Goal: Task Accomplishment & Management: Complete application form

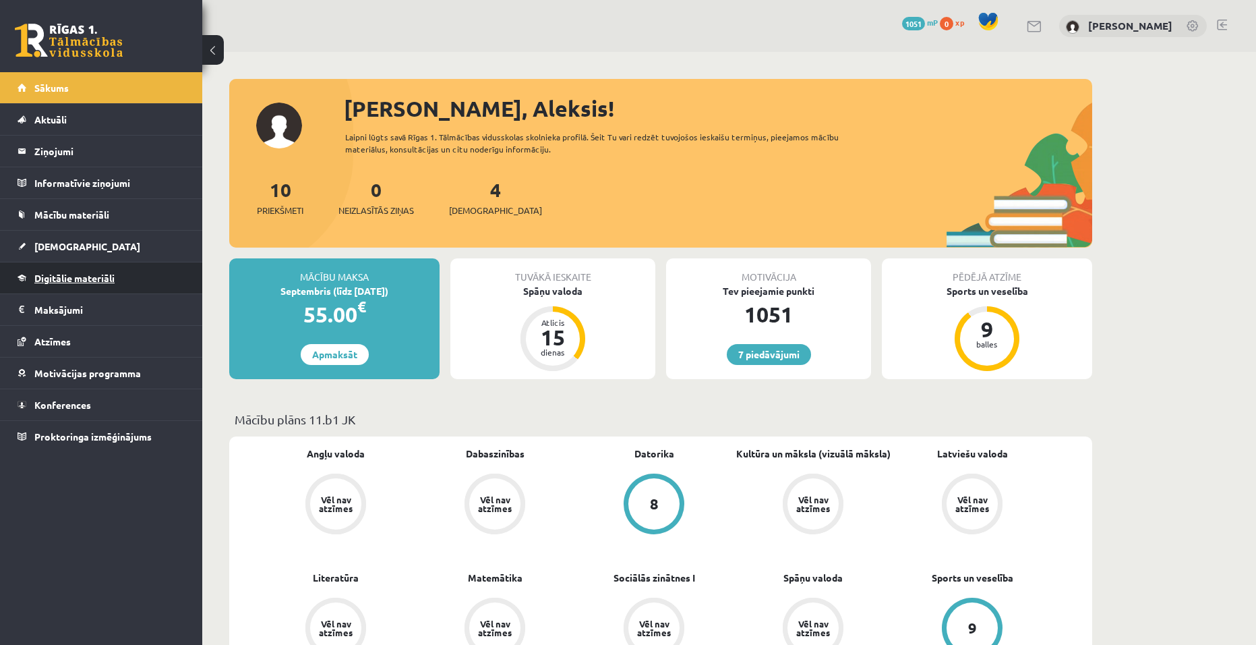
click at [106, 281] on span "Digitālie materiāli" at bounding box center [74, 278] width 80 height 12
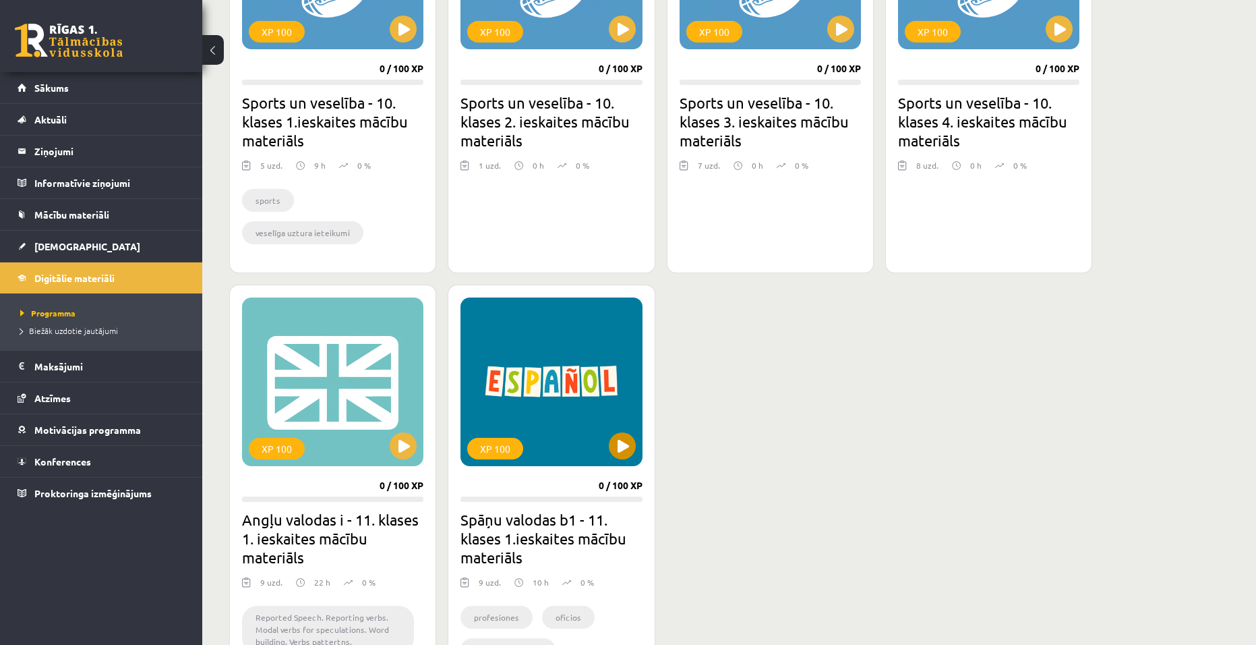
scroll to position [1011, 0]
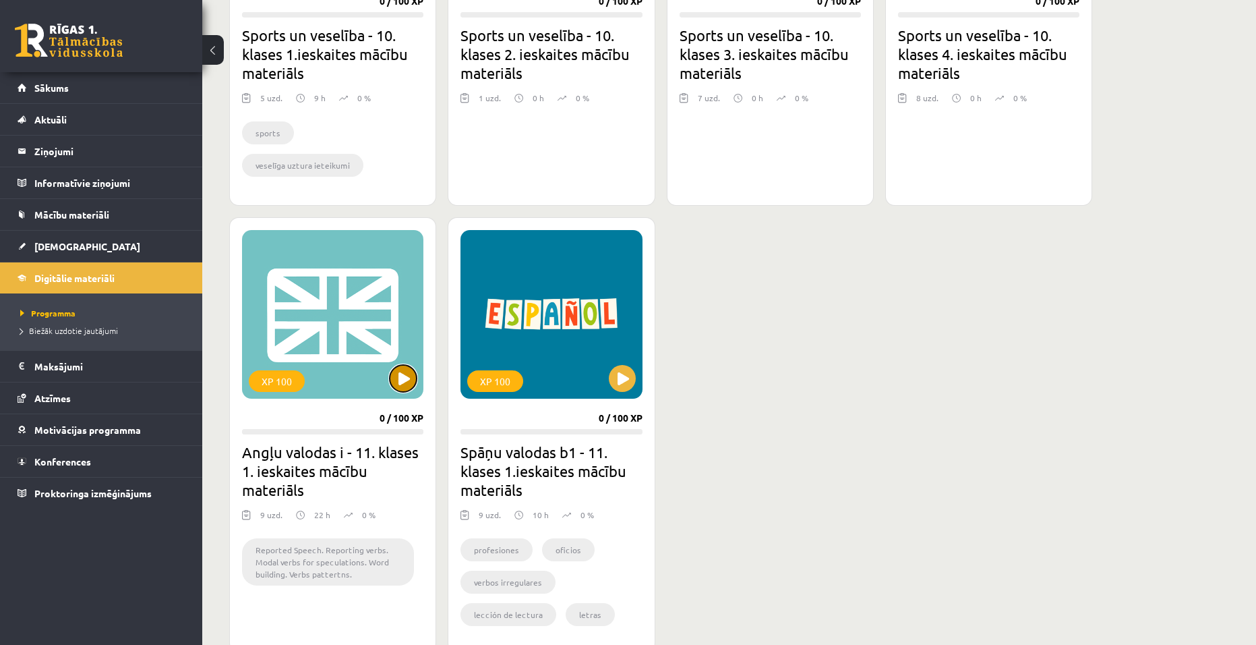
click at [411, 375] on button at bounding box center [403, 378] width 27 height 27
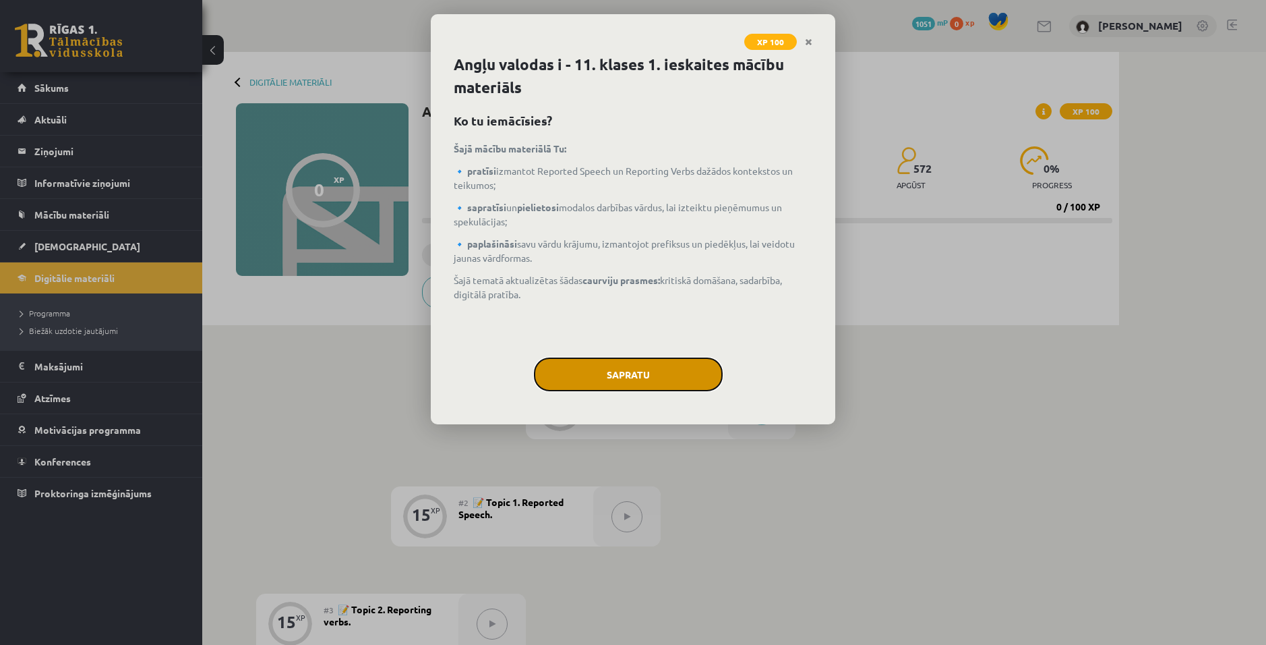
click at [610, 373] on button "Sapratu" at bounding box center [628, 374] width 189 height 34
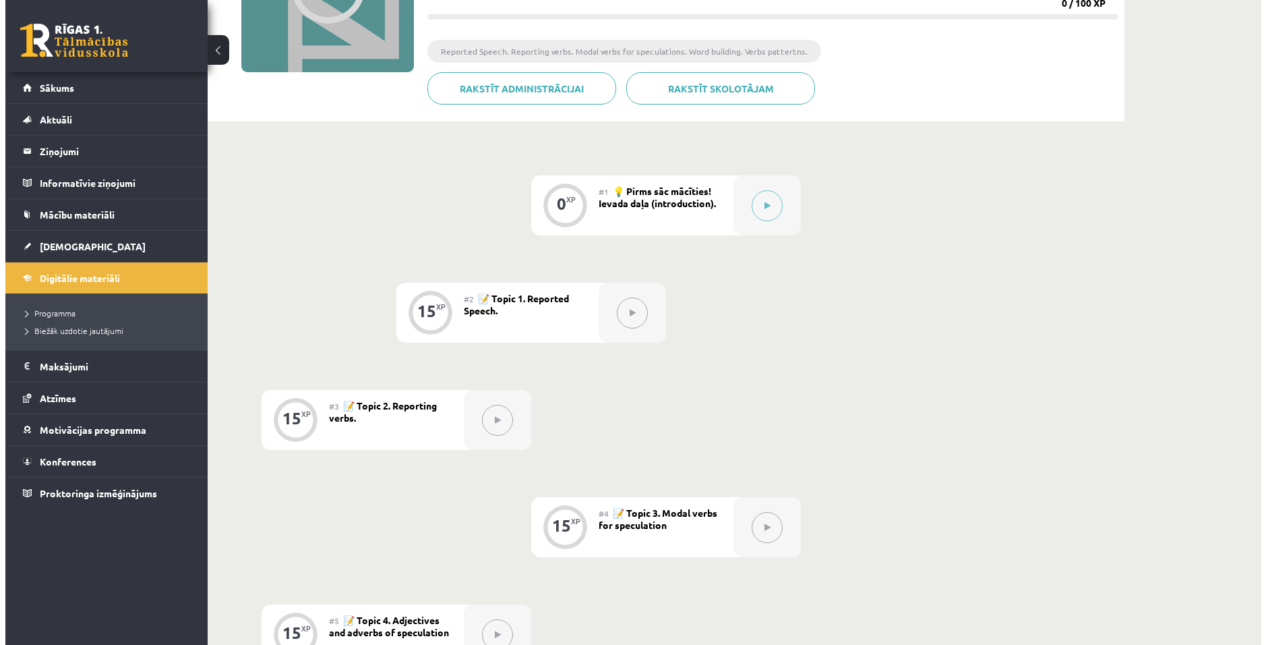
scroll to position [202, 0]
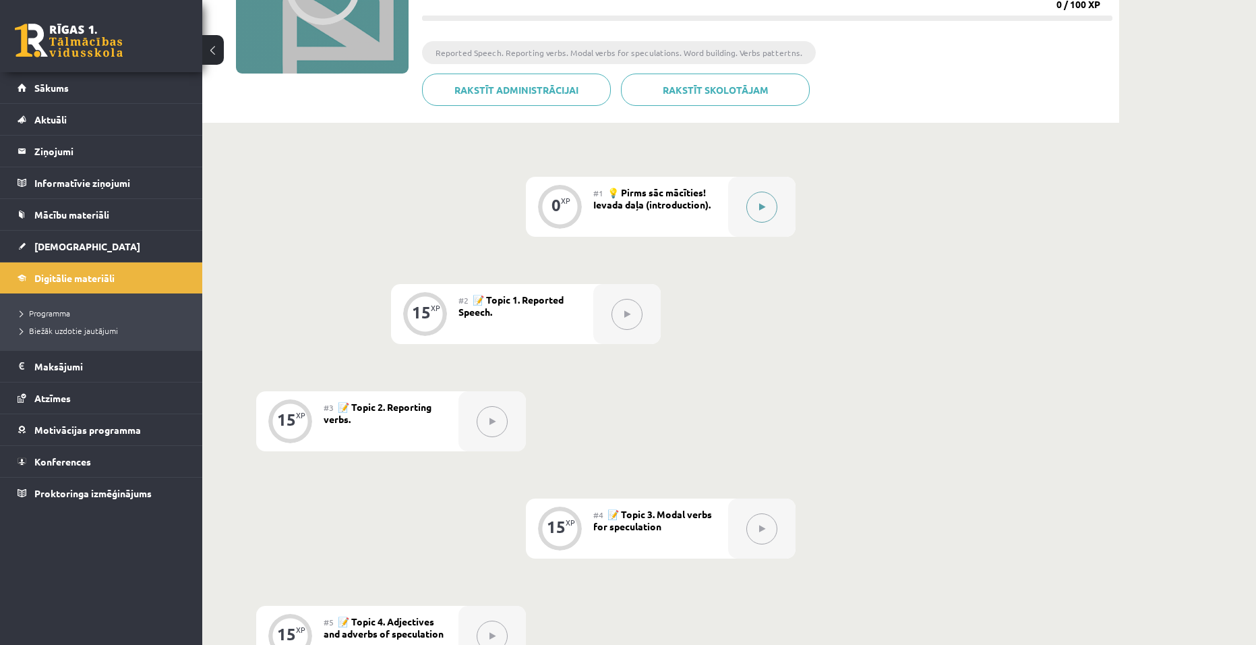
click at [767, 214] on button at bounding box center [761, 206] width 31 height 31
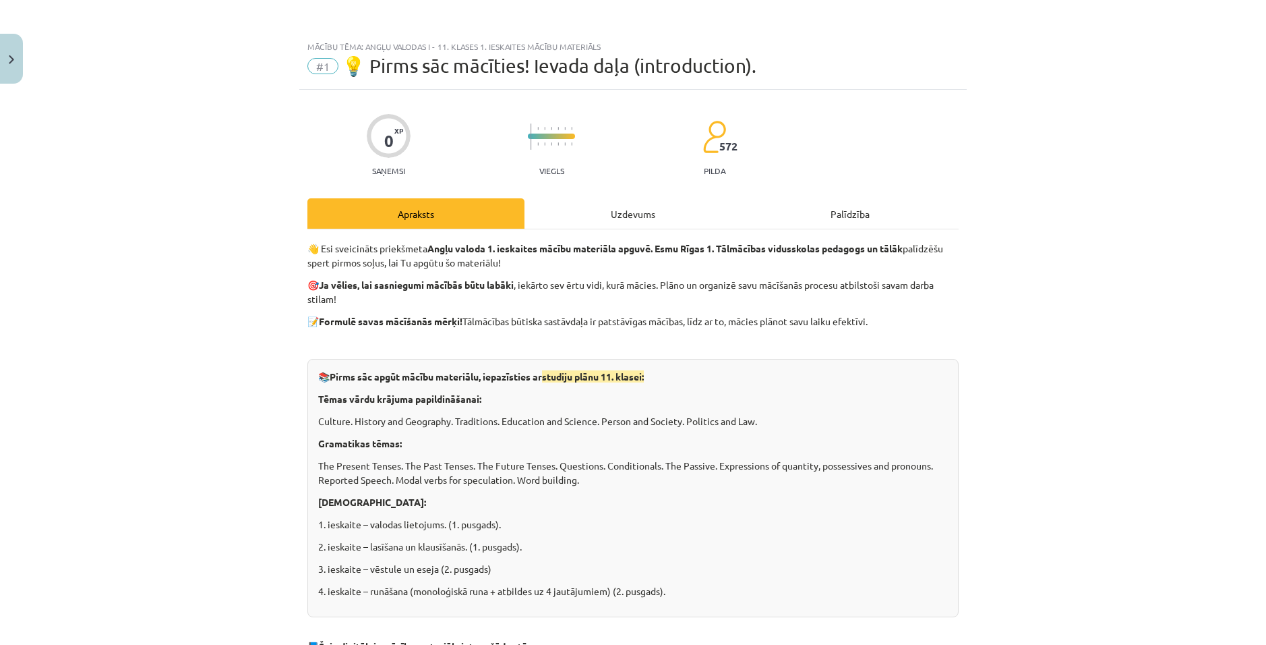
click at [624, 214] on div "Uzdevums" at bounding box center [633, 213] width 217 height 30
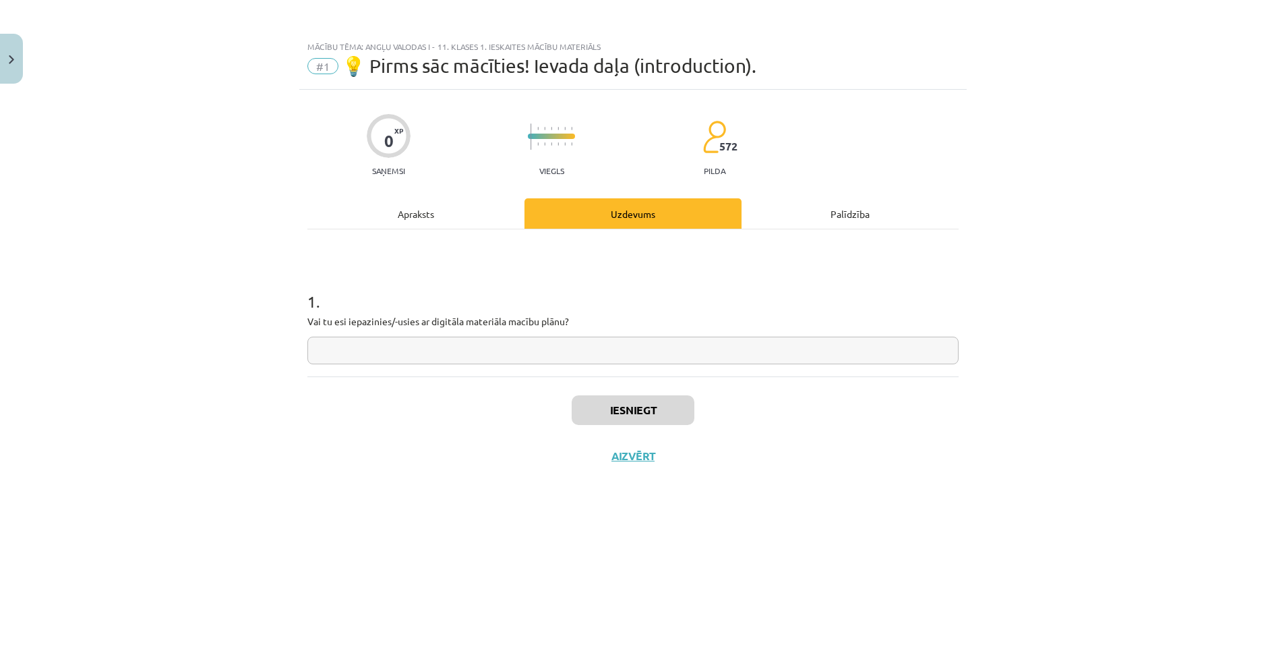
click at [422, 213] on div "Apraksts" at bounding box center [415, 213] width 217 height 30
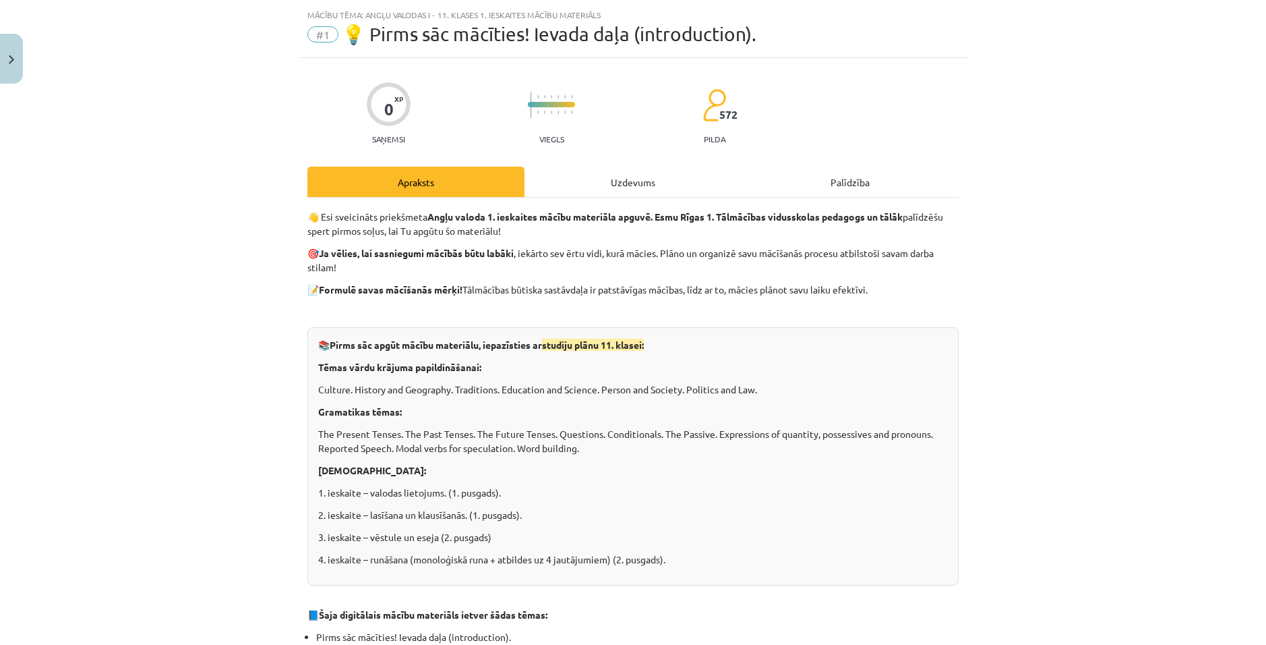
scroll to position [99, 0]
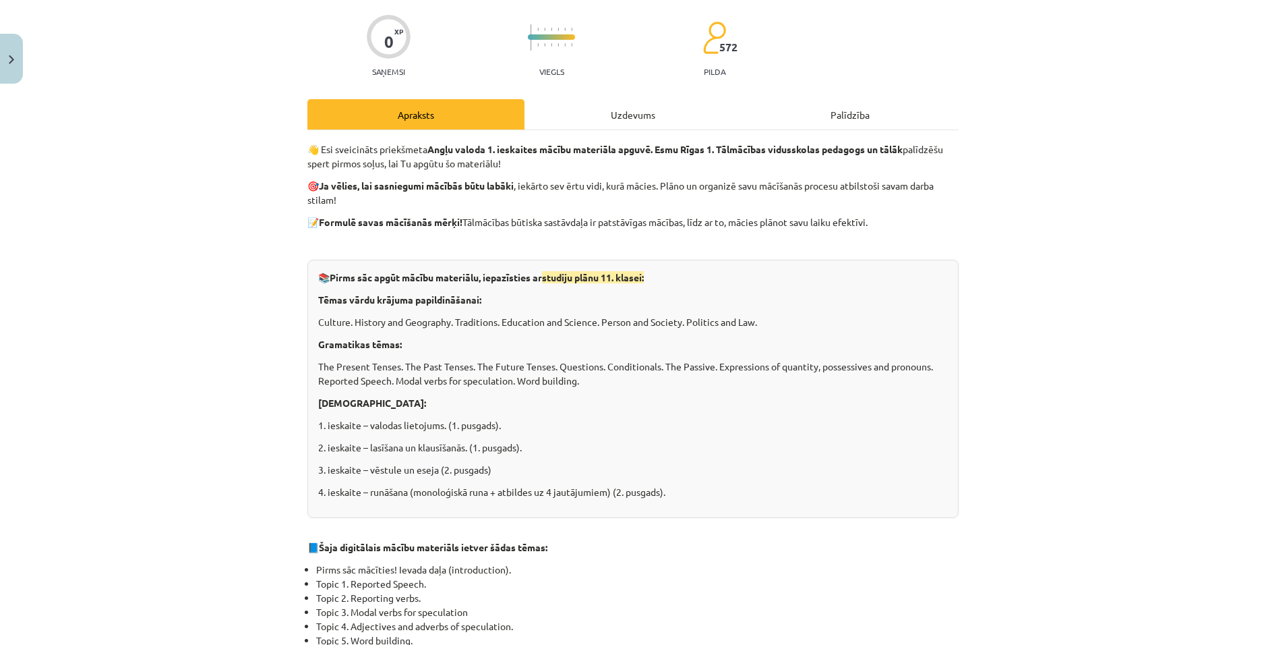
drag, startPoint x: 368, startPoint y: 260, endPoint x: 756, endPoint y: 421, distance: 419.9
click at [756, 421] on p "1. ieskaite – valodas lietojums. (1. pusgads)." at bounding box center [633, 425] width 630 height 14
click at [589, 121] on div "Uzdevums" at bounding box center [633, 114] width 217 height 30
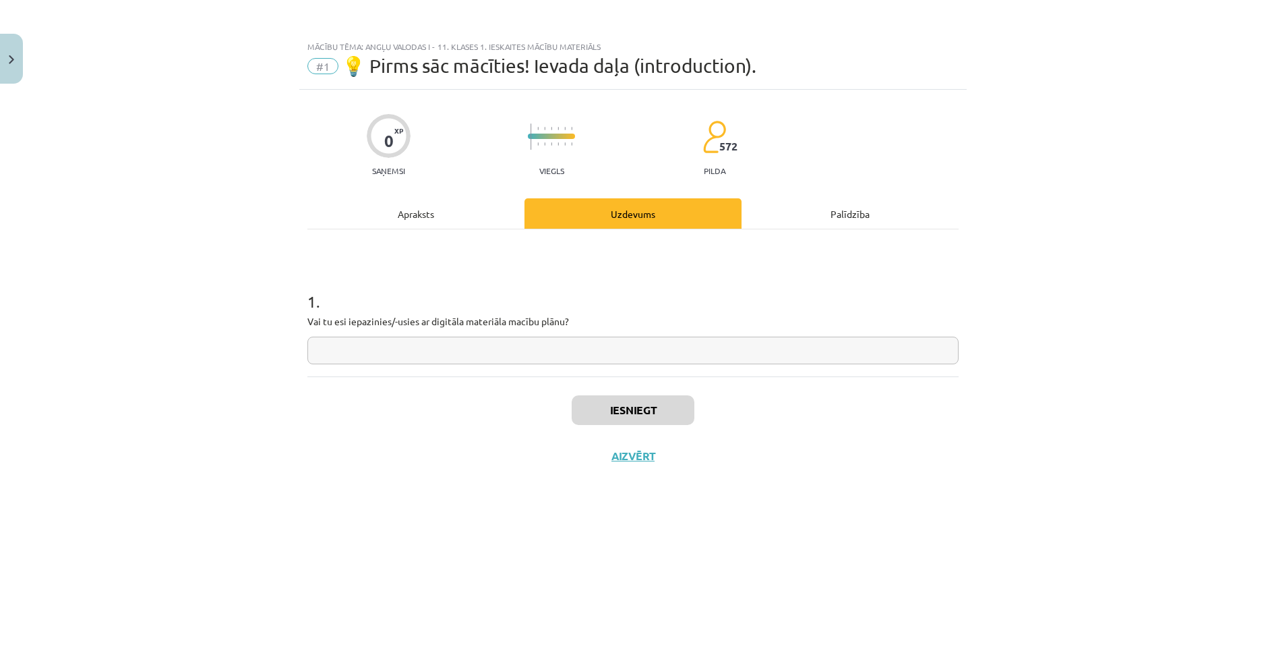
click at [376, 355] on input "text" at bounding box center [632, 350] width 651 height 28
click at [388, 208] on div "Apraksts" at bounding box center [415, 213] width 217 height 30
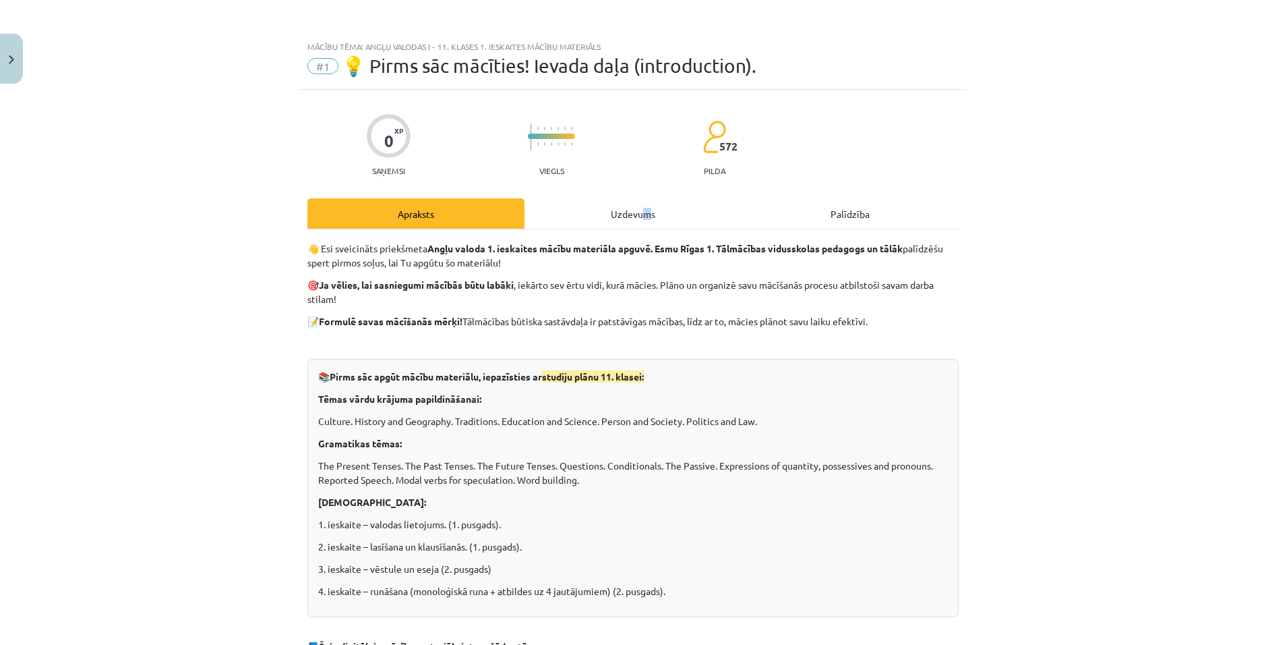
click at [641, 208] on div "Uzdevums" at bounding box center [633, 213] width 217 height 30
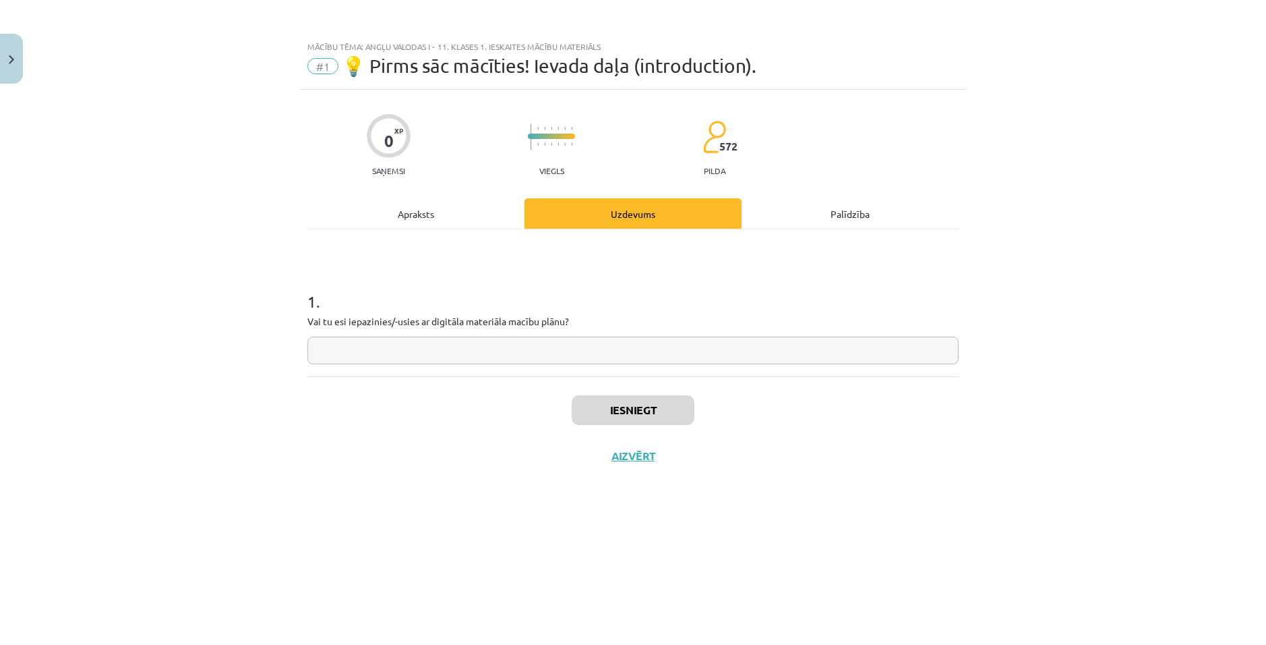
click at [386, 349] on input "text" at bounding box center [632, 350] width 651 height 28
type input "*"
type input "**********"
click at [614, 408] on button "Iesniegt" at bounding box center [633, 410] width 123 height 30
click at [613, 465] on button "Nākamā nodarbība" at bounding box center [633, 464] width 132 height 31
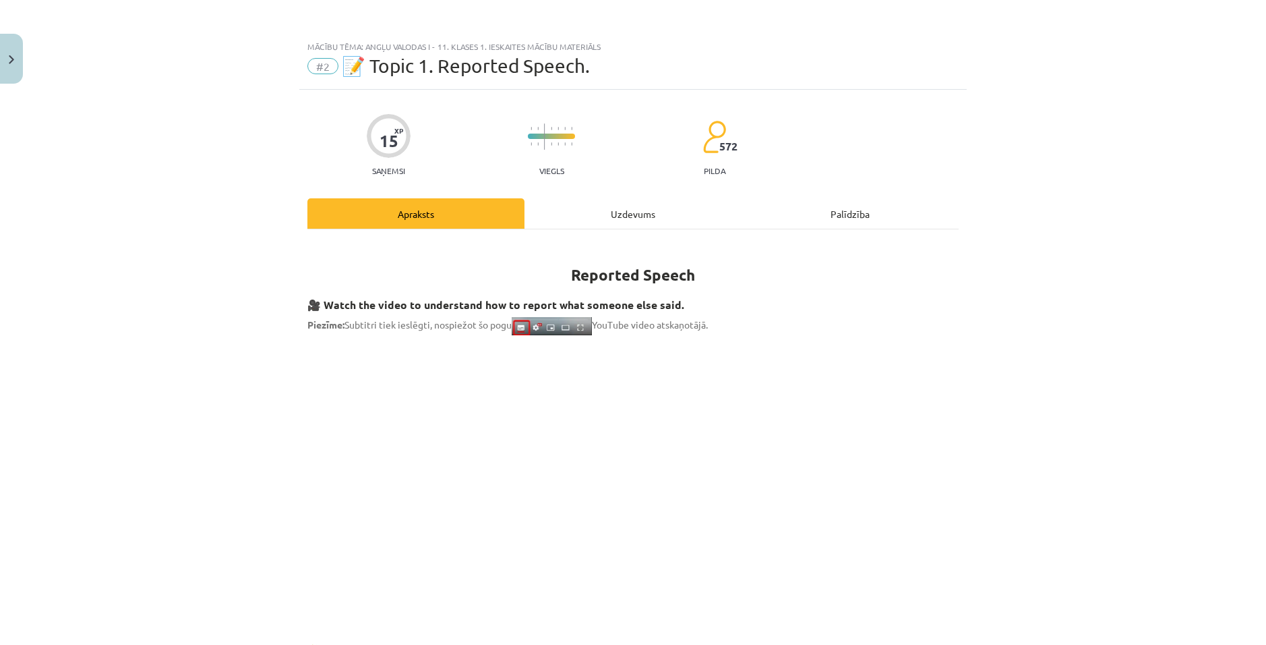
click at [611, 225] on div "Uzdevums" at bounding box center [633, 213] width 217 height 30
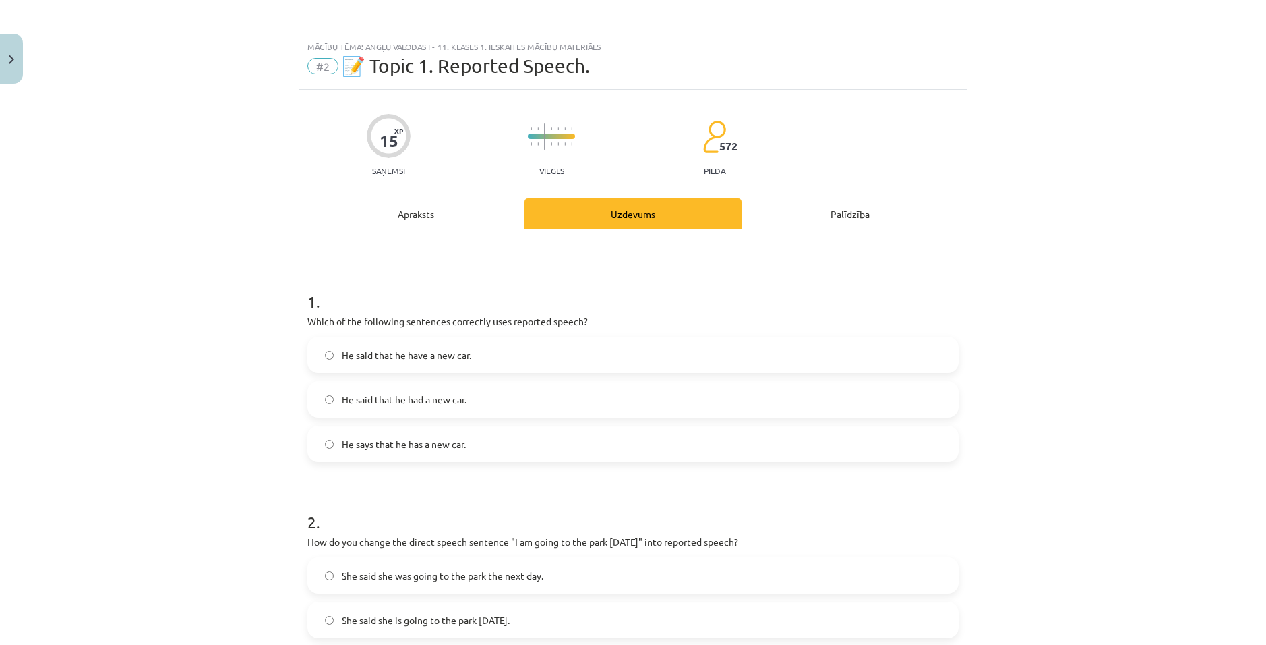
scroll to position [34, 0]
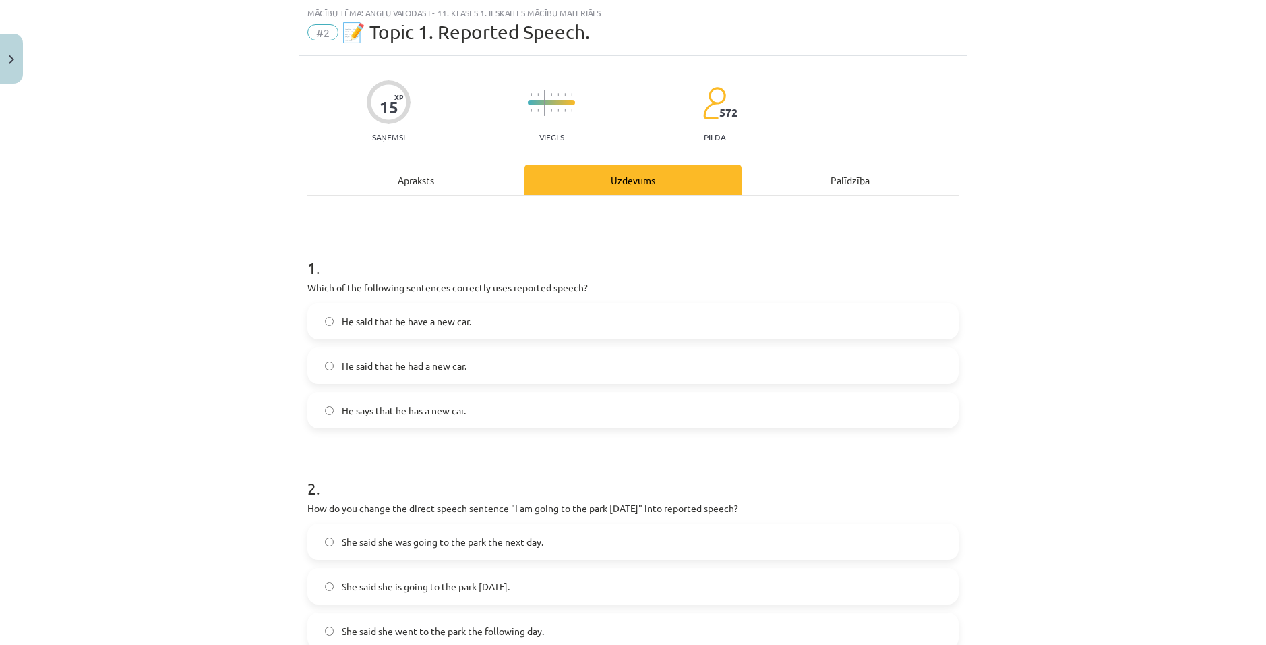
click at [418, 170] on div "Apraksts" at bounding box center [415, 180] width 217 height 30
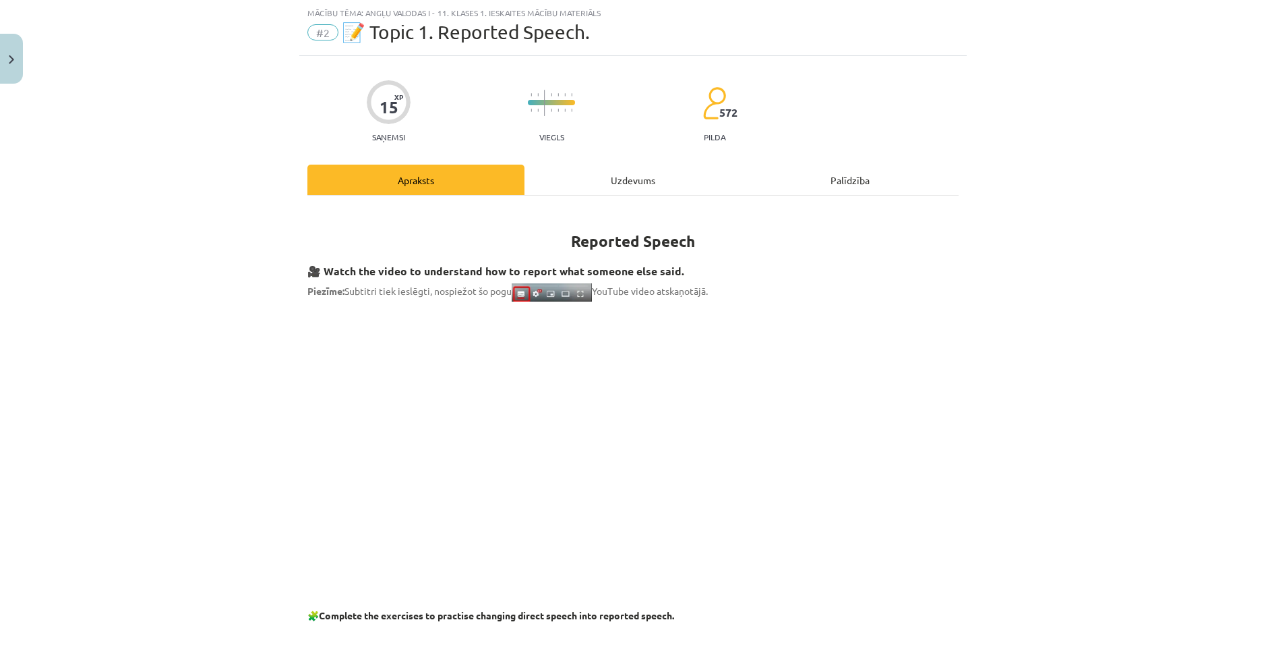
click at [616, 181] on div "Uzdevums" at bounding box center [633, 180] width 217 height 30
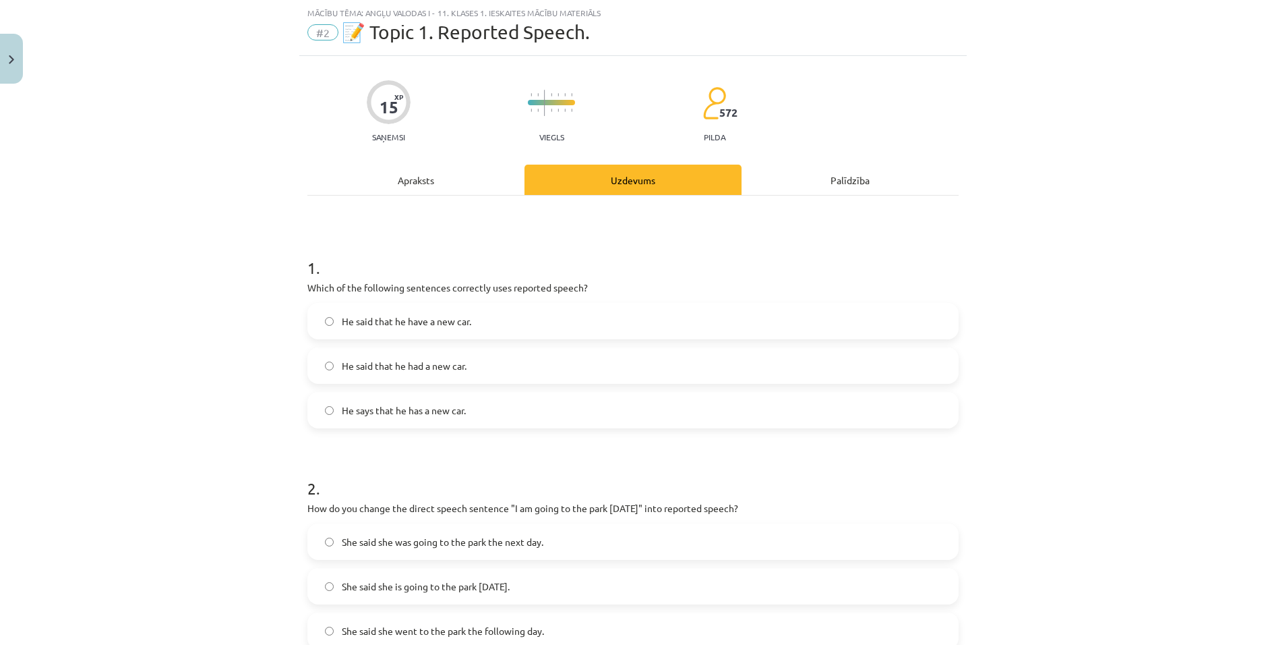
click at [439, 186] on div "Apraksts" at bounding box center [415, 180] width 217 height 30
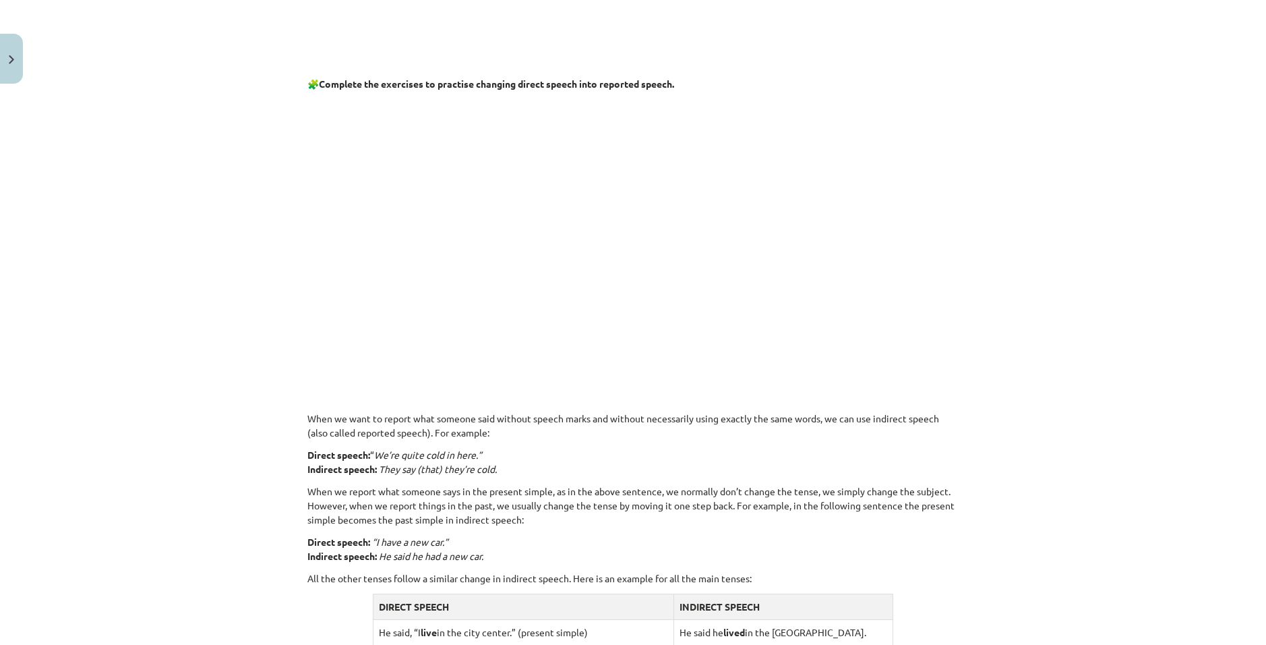
scroll to position [573, 0]
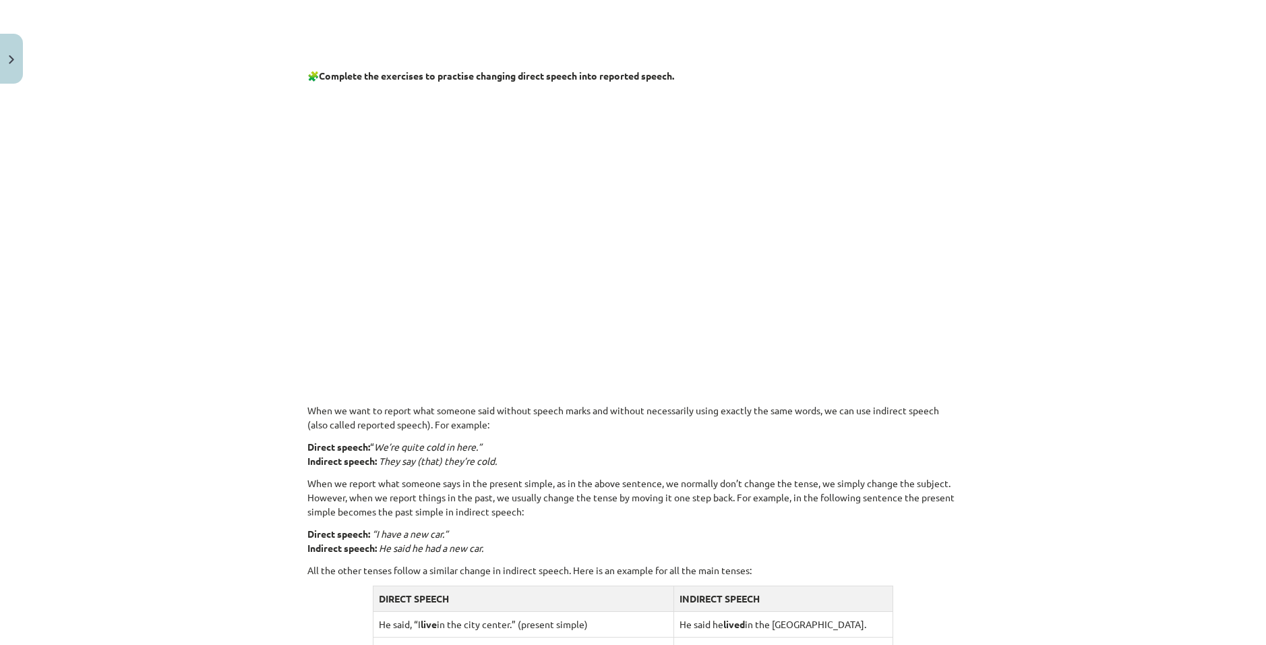
click at [893, 264] on p at bounding box center [632, 221] width 651 height 260
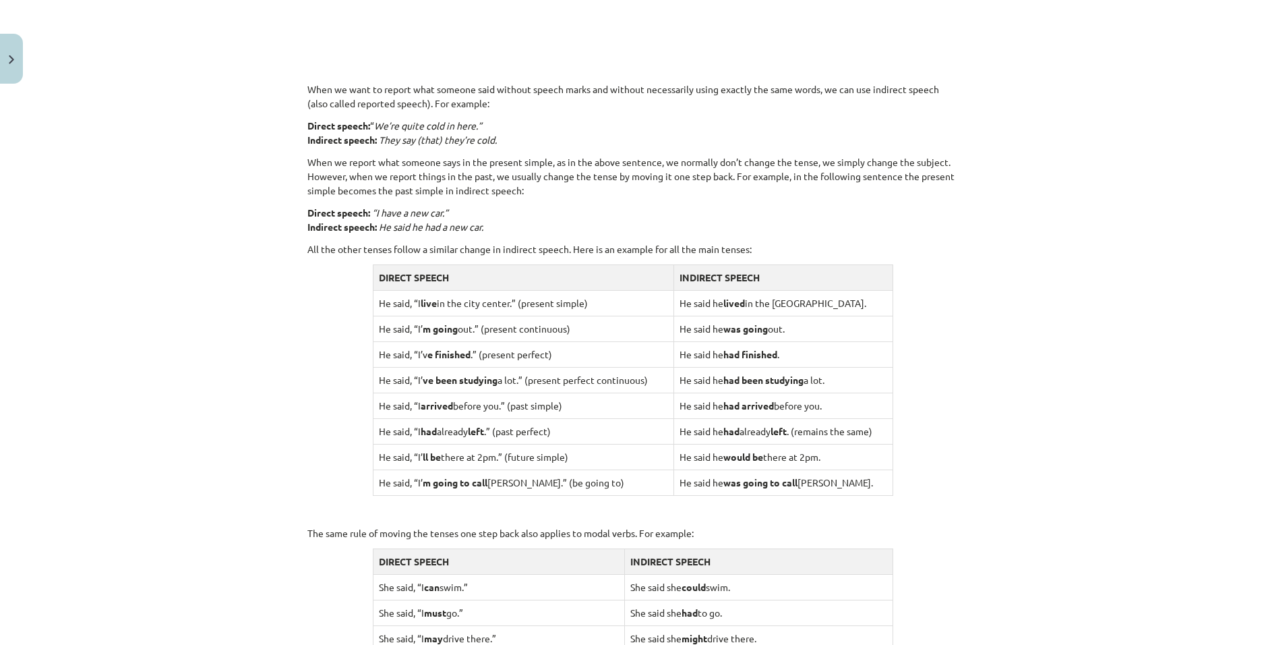
scroll to position [1113, 0]
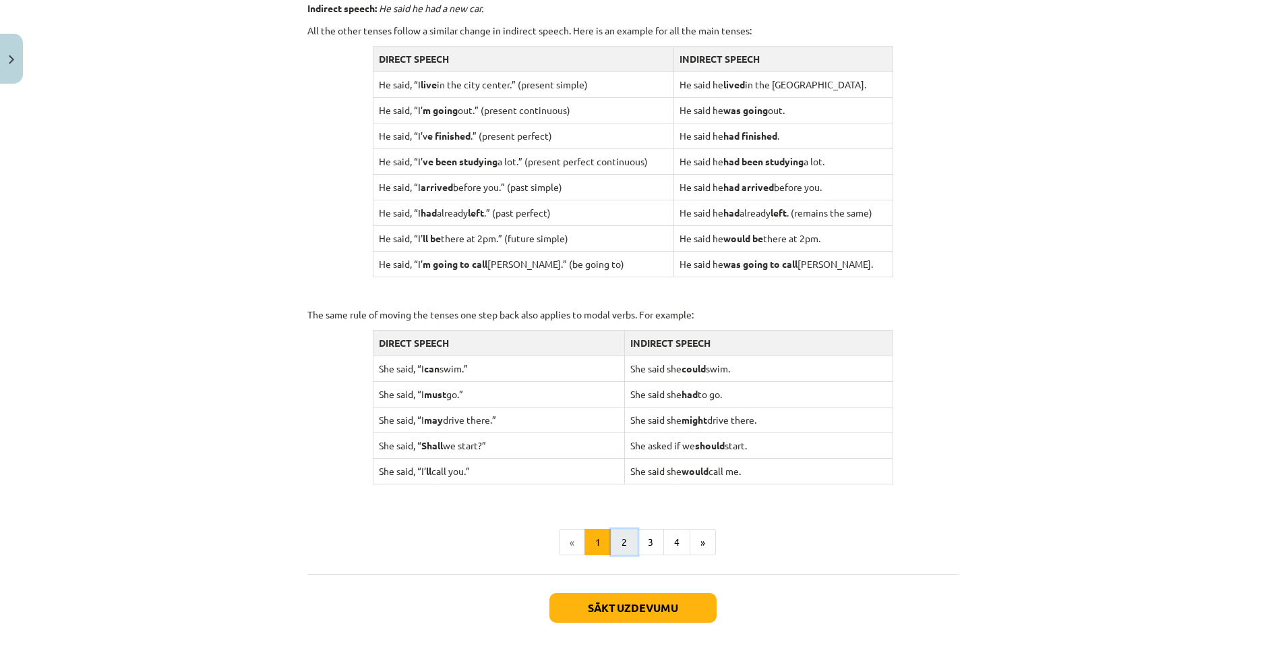
click at [620, 535] on button "2" at bounding box center [624, 542] width 27 height 27
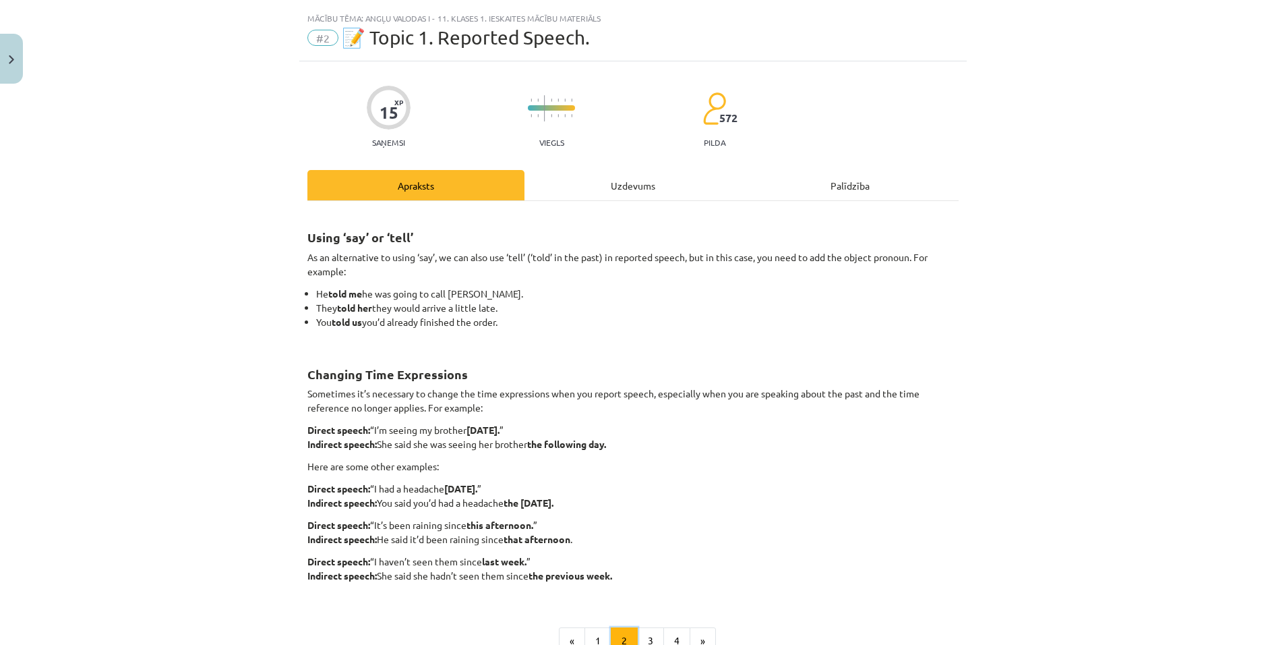
scroll to position [0, 0]
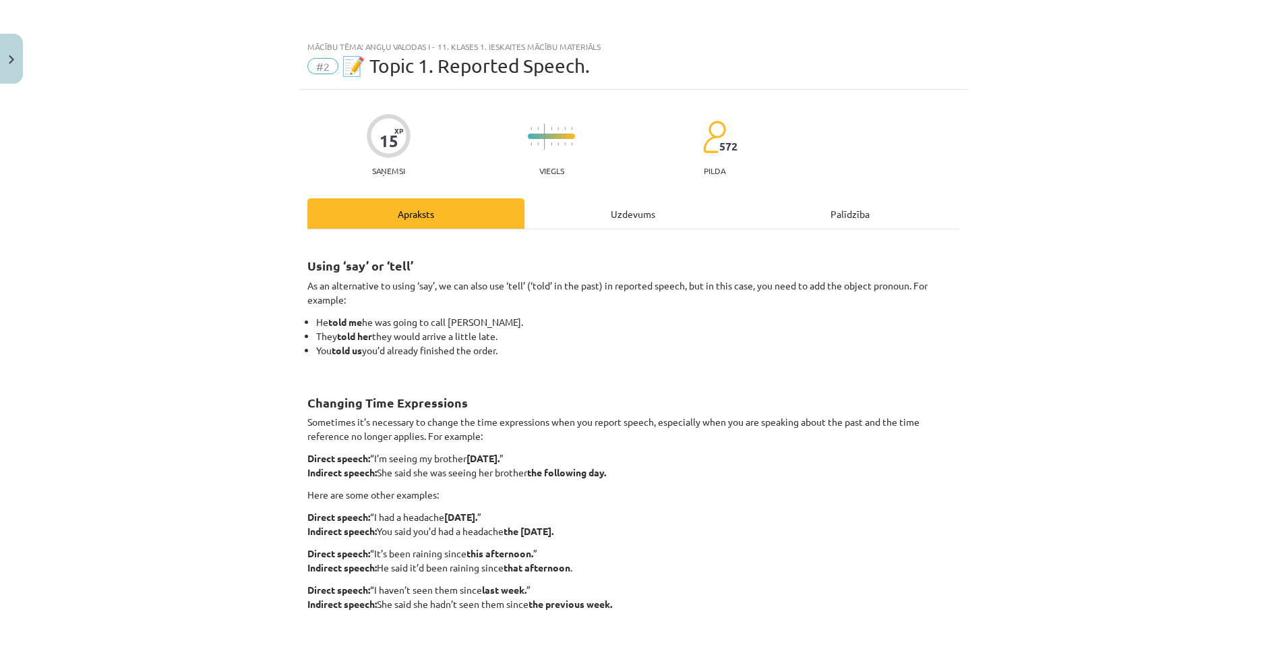
click at [635, 217] on div "Uzdevums" at bounding box center [633, 213] width 217 height 30
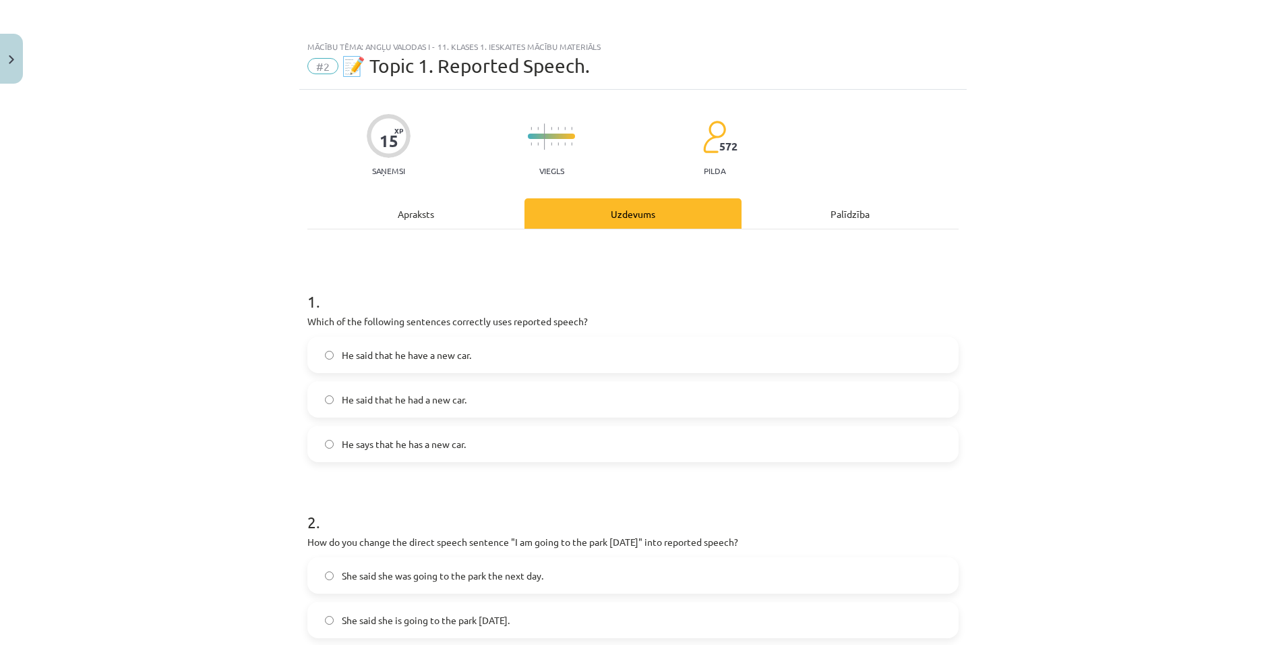
scroll to position [34, 0]
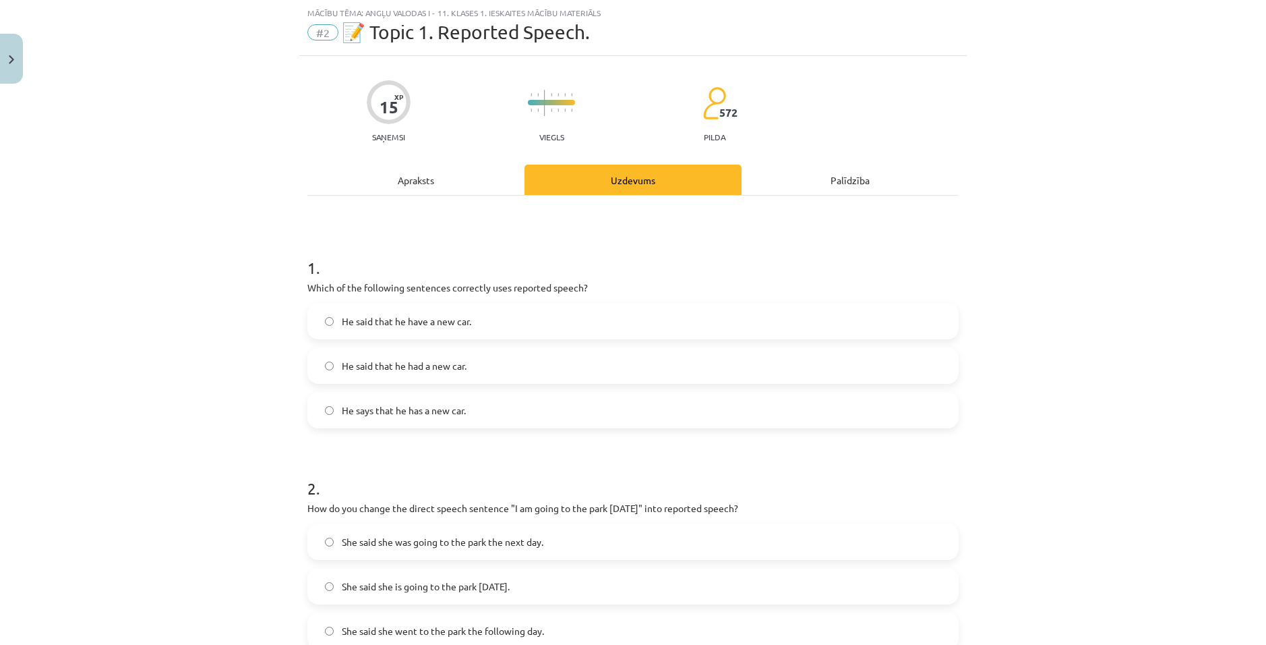
click at [421, 177] on div "Apraksts" at bounding box center [415, 180] width 217 height 30
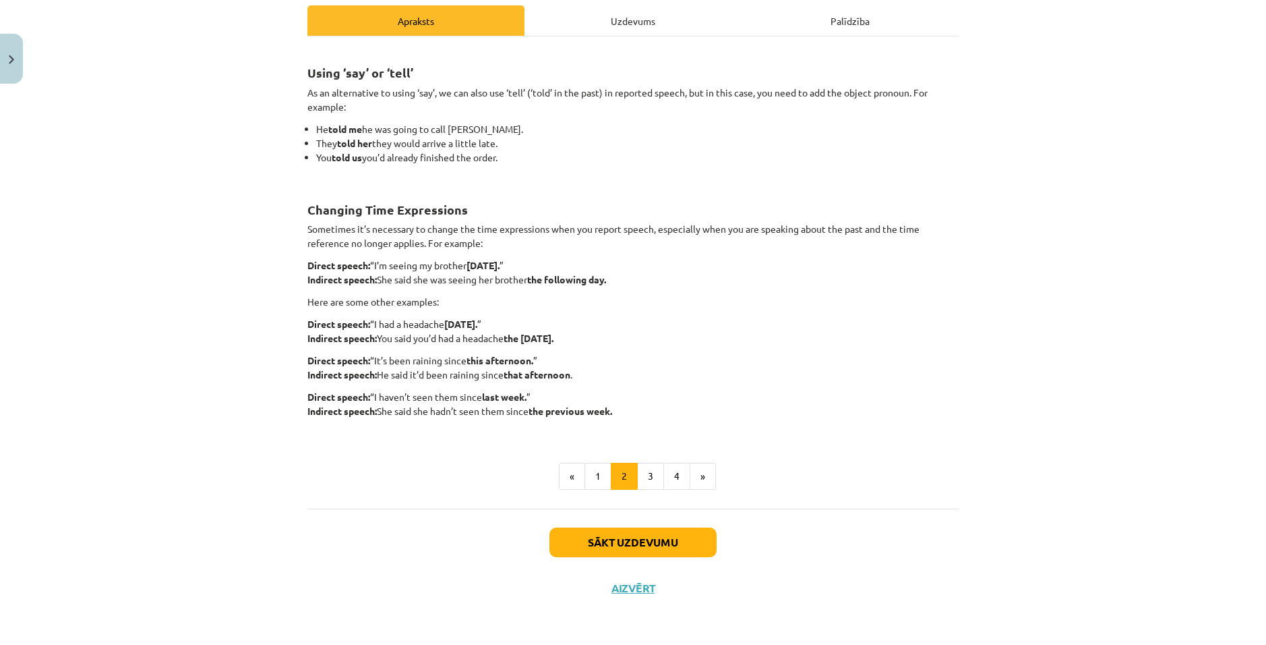
scroll to position [125, 0]
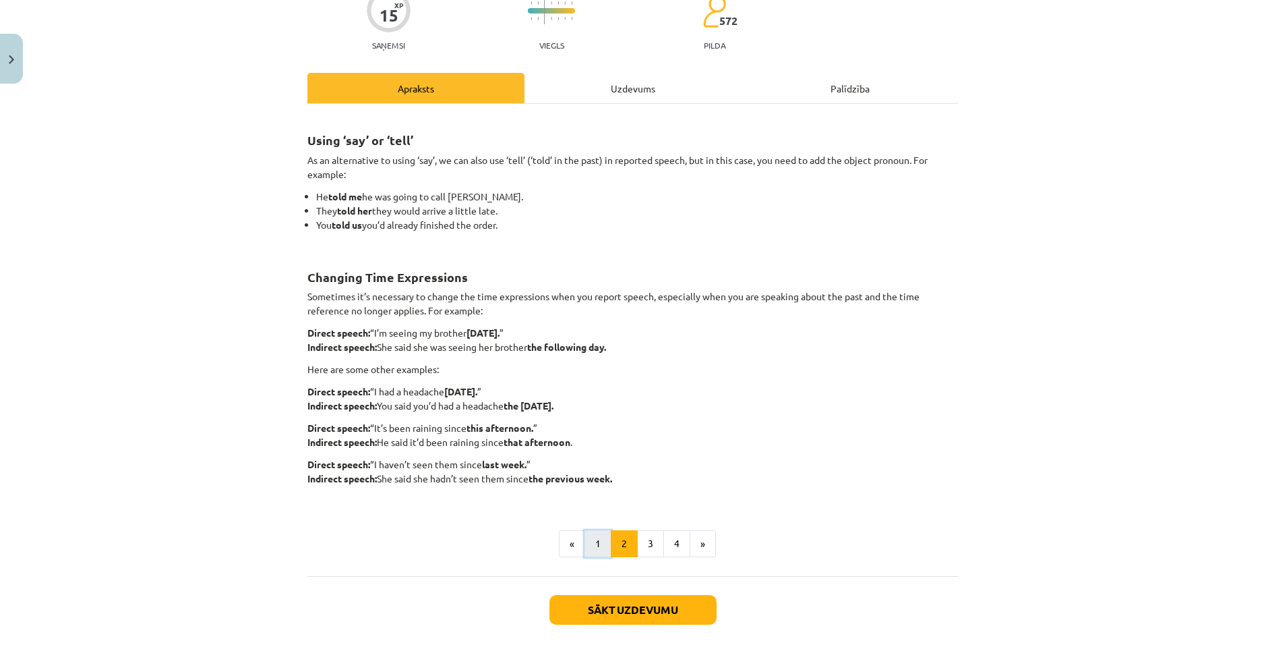
click at [602, 546] on button "1" at bounding box center [598, 543] width 27 height 27
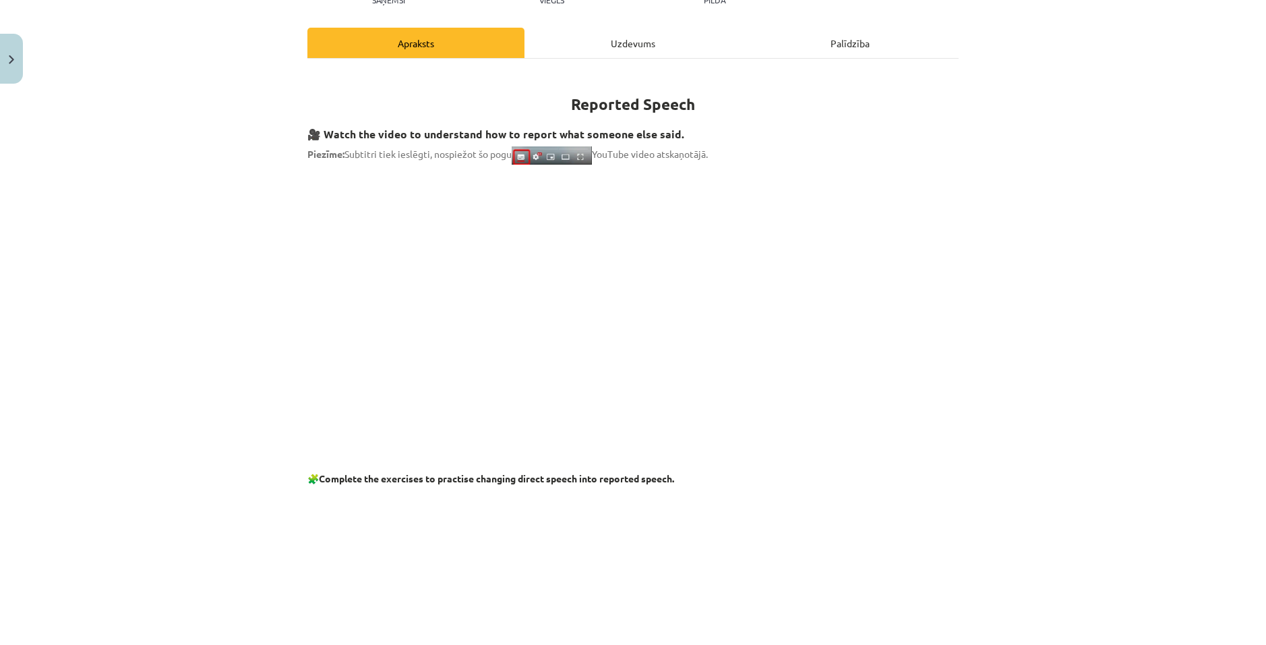
scroll to position [193, 0]
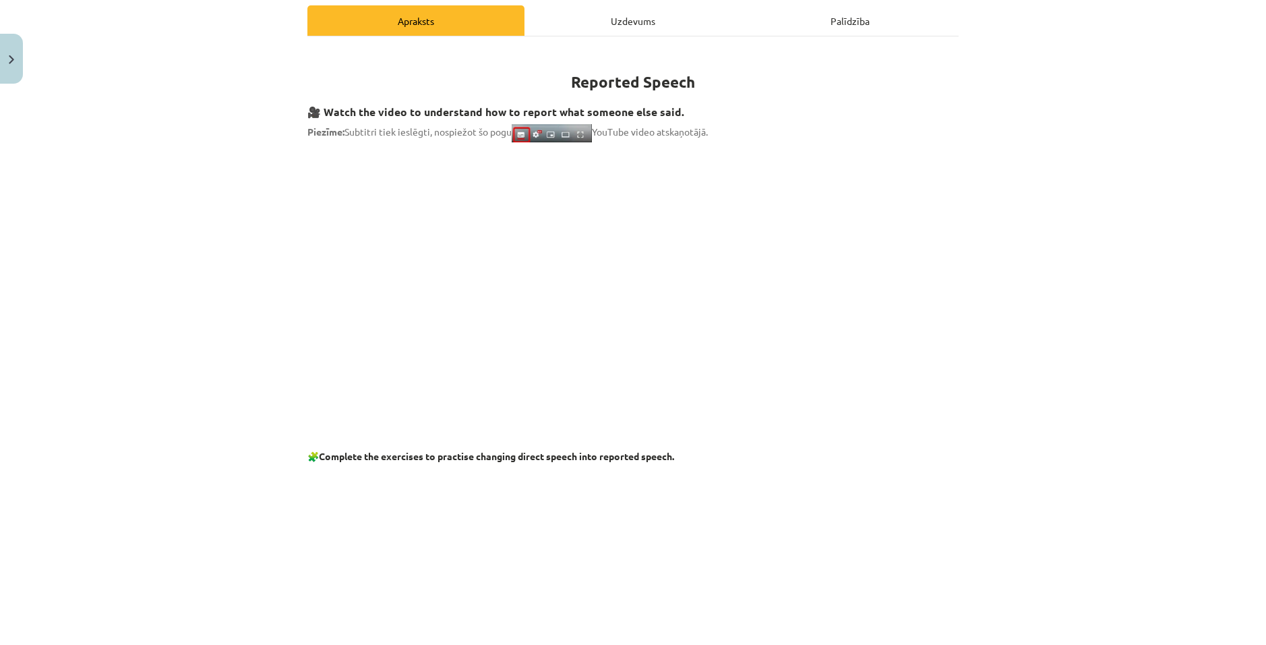
click at [620, 28] on div "Uzdevums" at bounding box center [633, 20] width 217 height 30
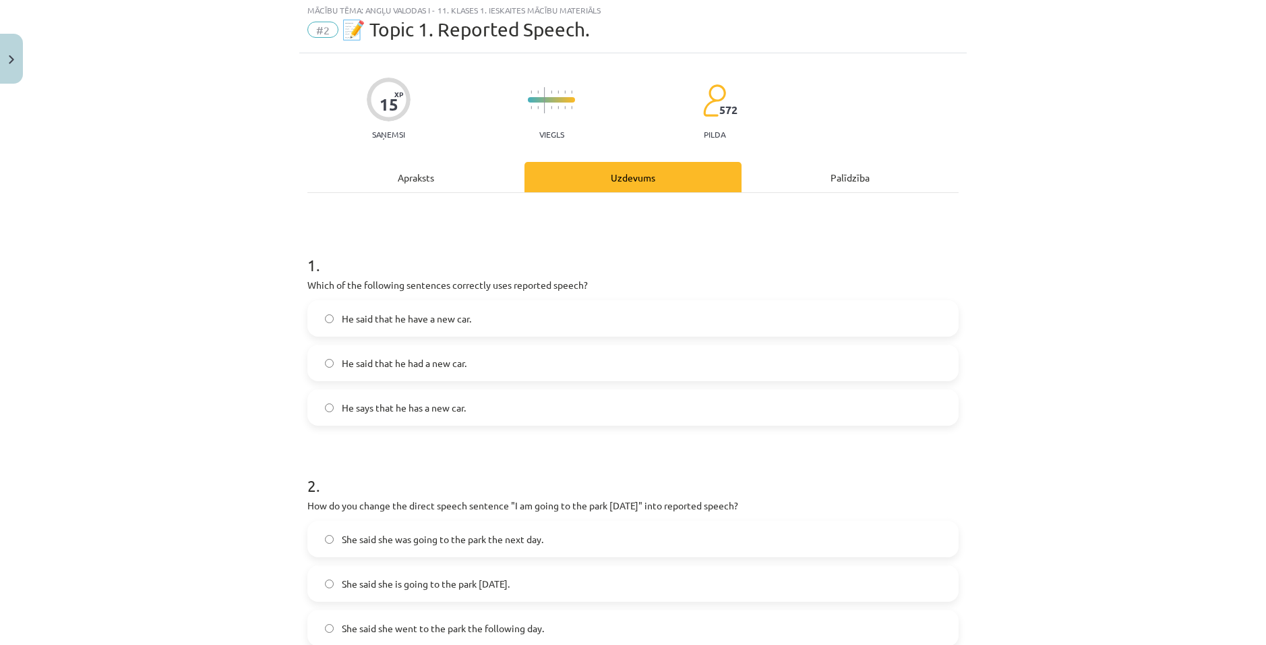
scroll to position [34, 0]
click at [405, 408] on span "He says that he has a new car." at bounding box center [404, 410] width 124 height 14
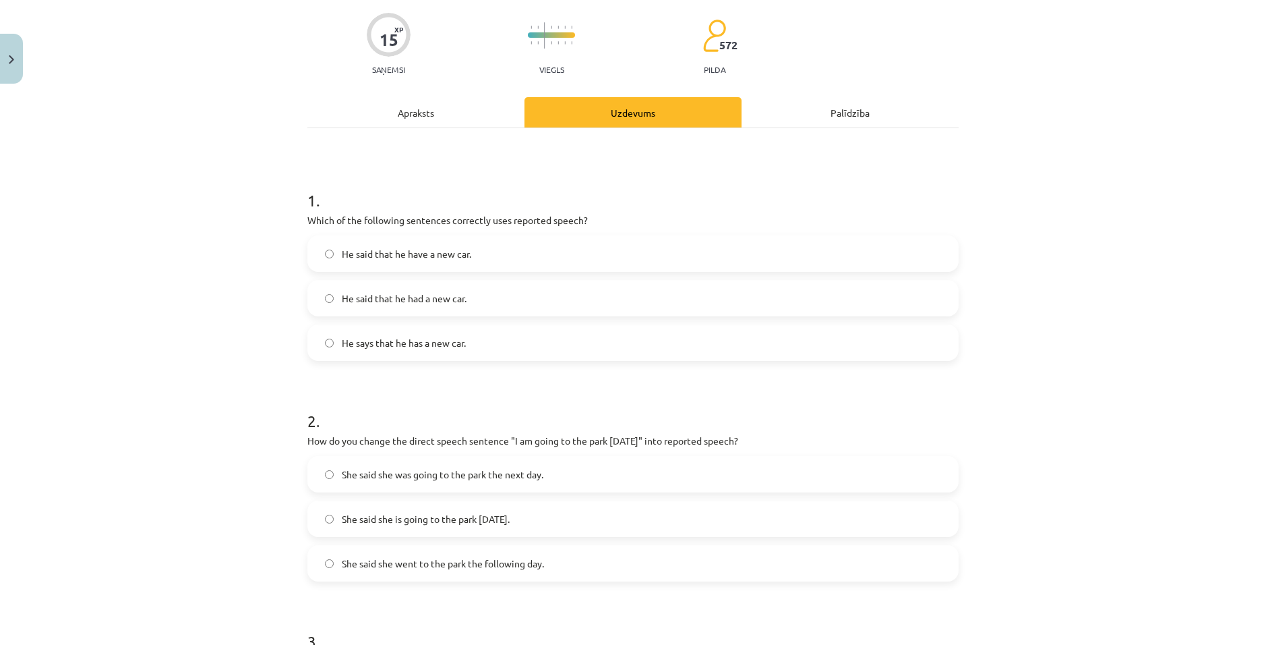
click at [215, 311] on div "Mācību tēma: Angļu valodas i - 11. klases 1. ieskaites mācību materiāls #2 📝 To…" at bounding box center [633, 322] width 1266 height 645
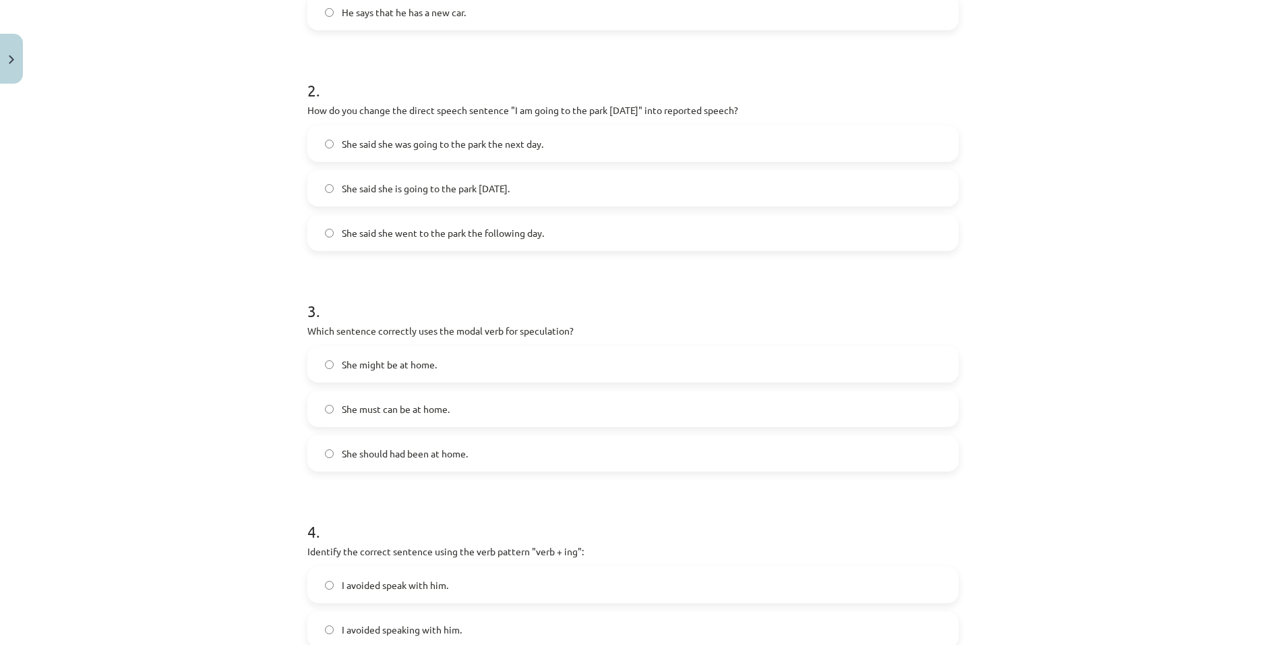
scroll to position [438, 0]
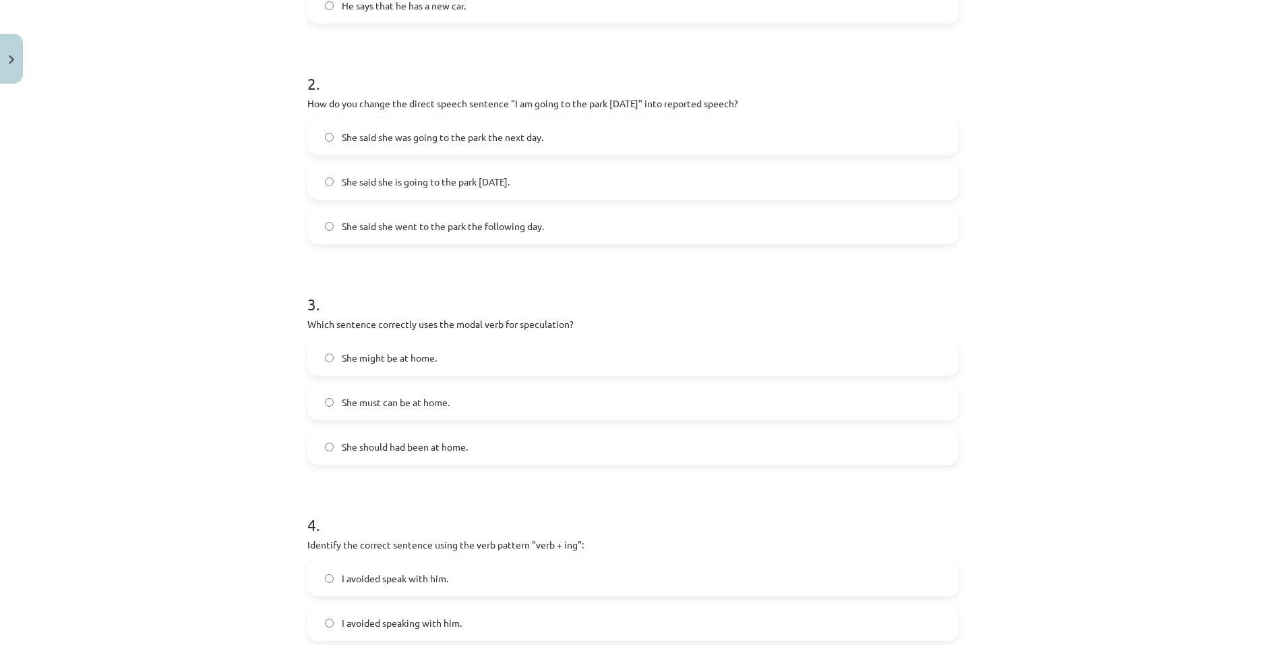
click at [332, 442] on label "She should had been at home." at bounding box center [633, 446] width 649 height 34
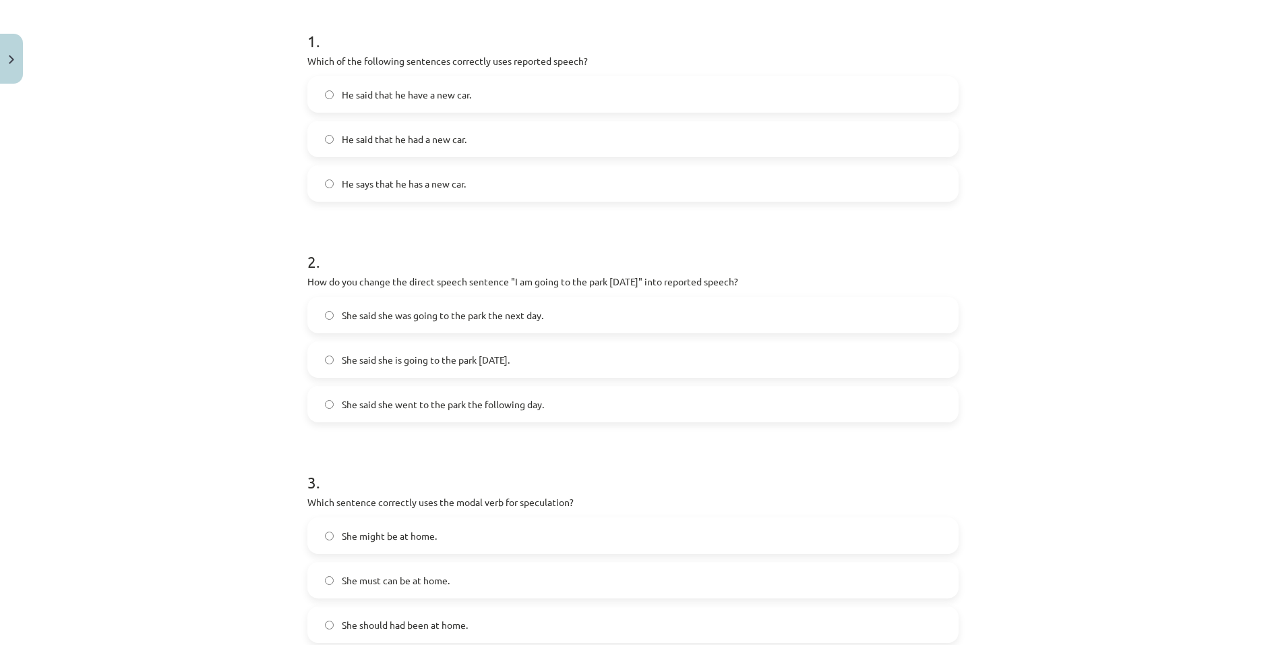
scroll to position [236, 0]
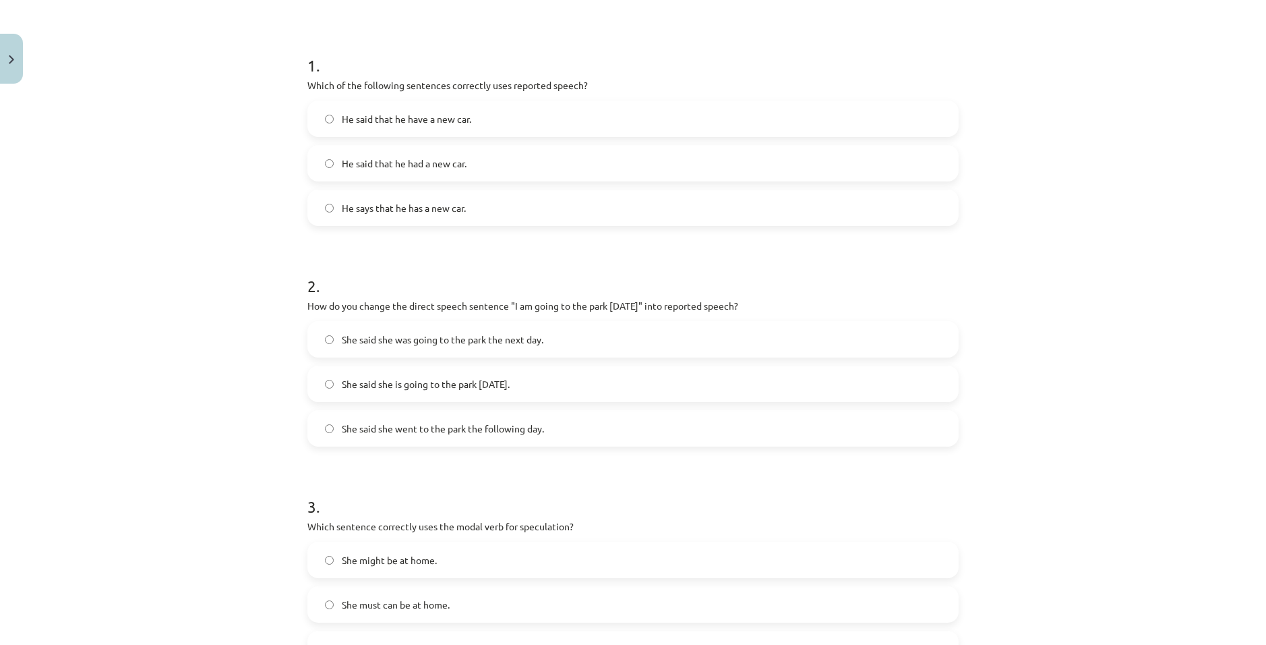
click at [325, 334] on label "She said she was going to the park the next day." at bounding box center [633, 339] width 649 height 34
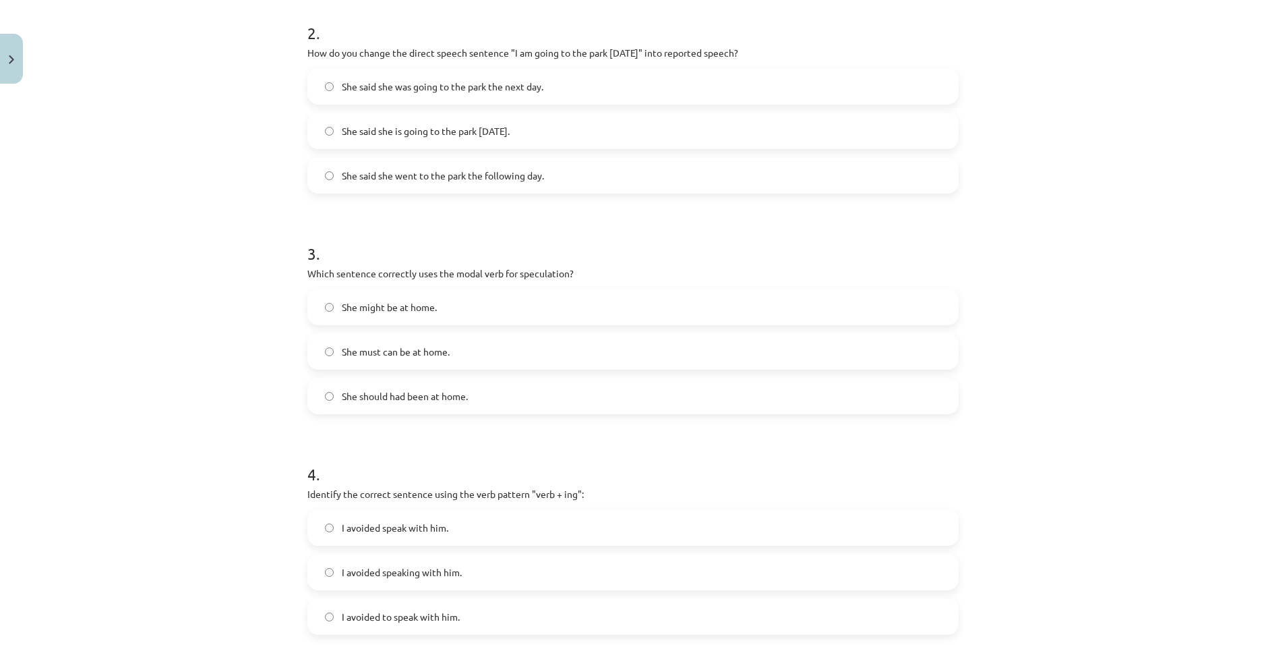
scroll to position [641, 0]
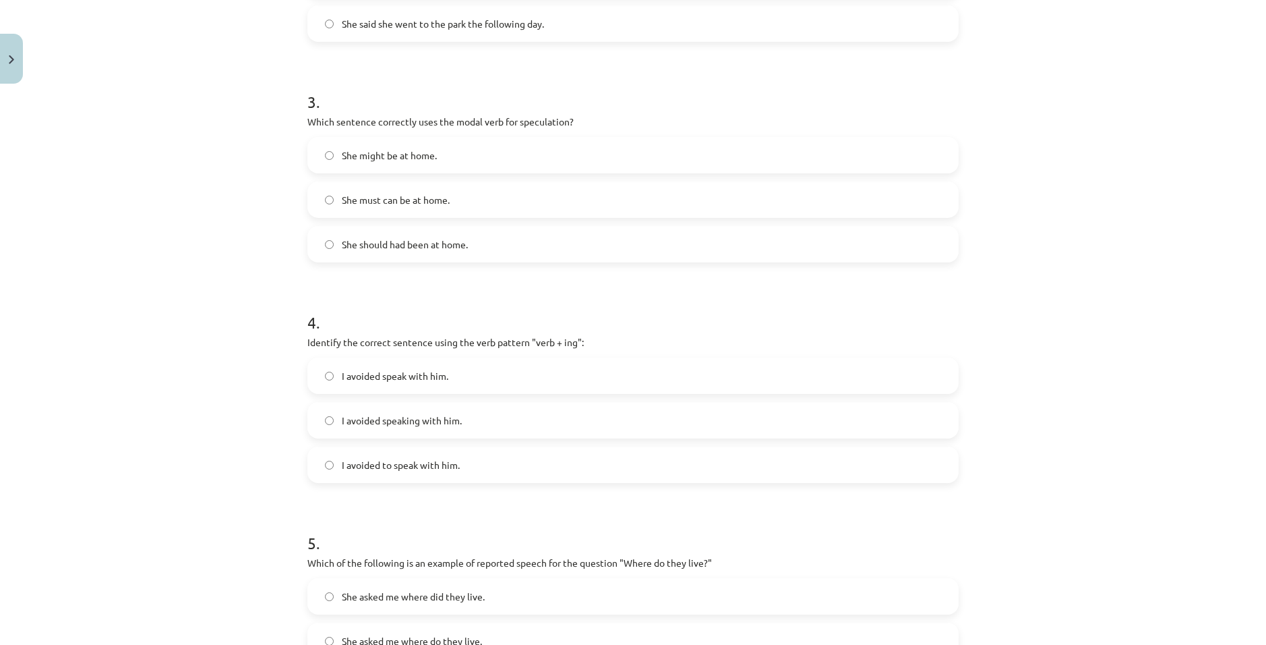
click at [420, 419] on span "I avoided speaking with him." at bounding box center [402, 420] width 120 height 14
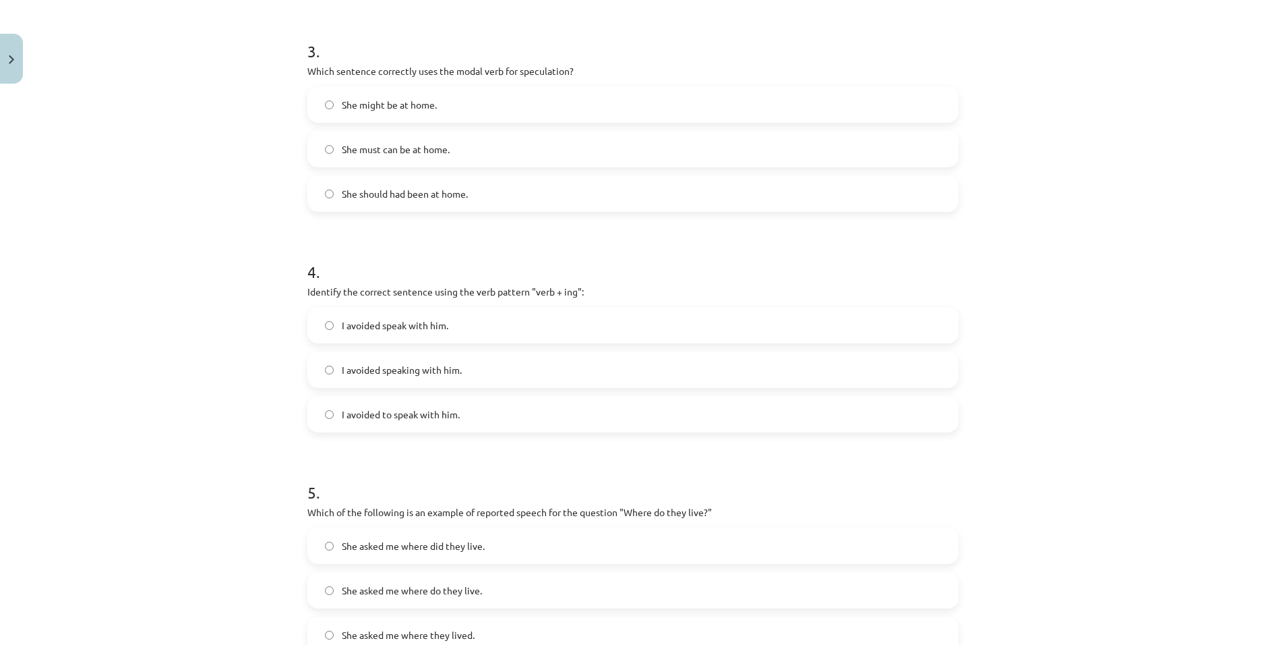
scroll to position [843, 0]
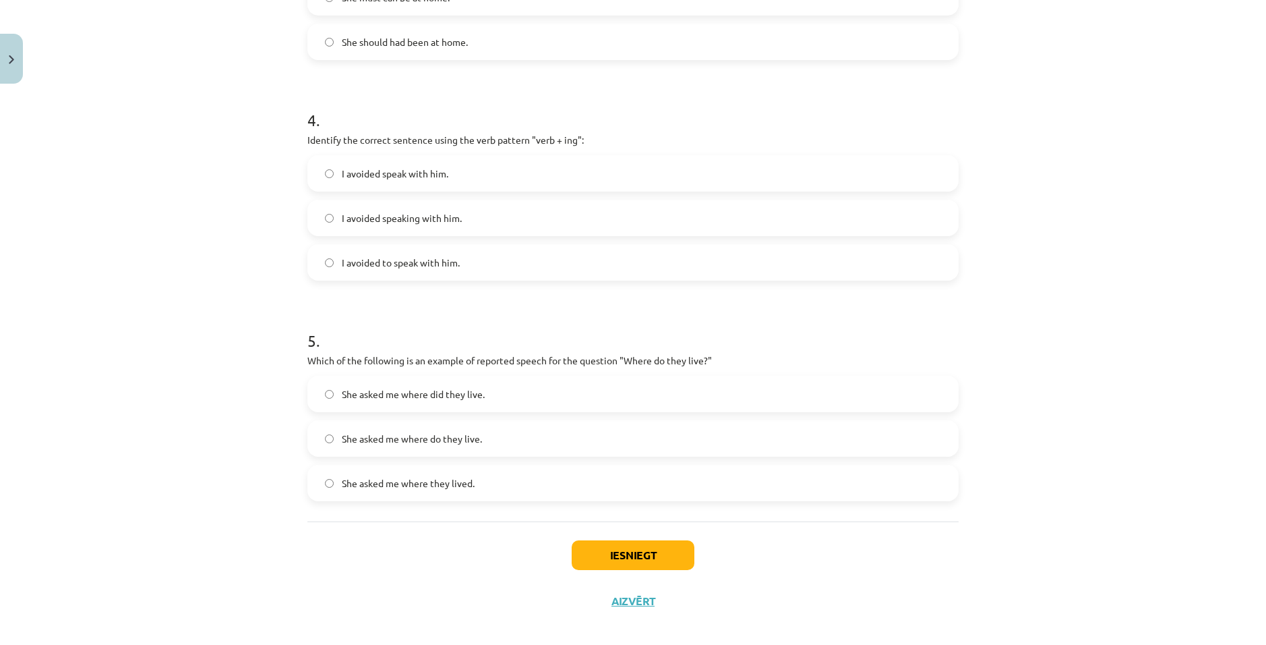
click at [372, 392] on span "She asked me where did they live." at bounding box center [413, 394] width 143 height 14
click at [635, 548] on button "Iesniegt" at bounding box center [633, 555] width 123 height 30
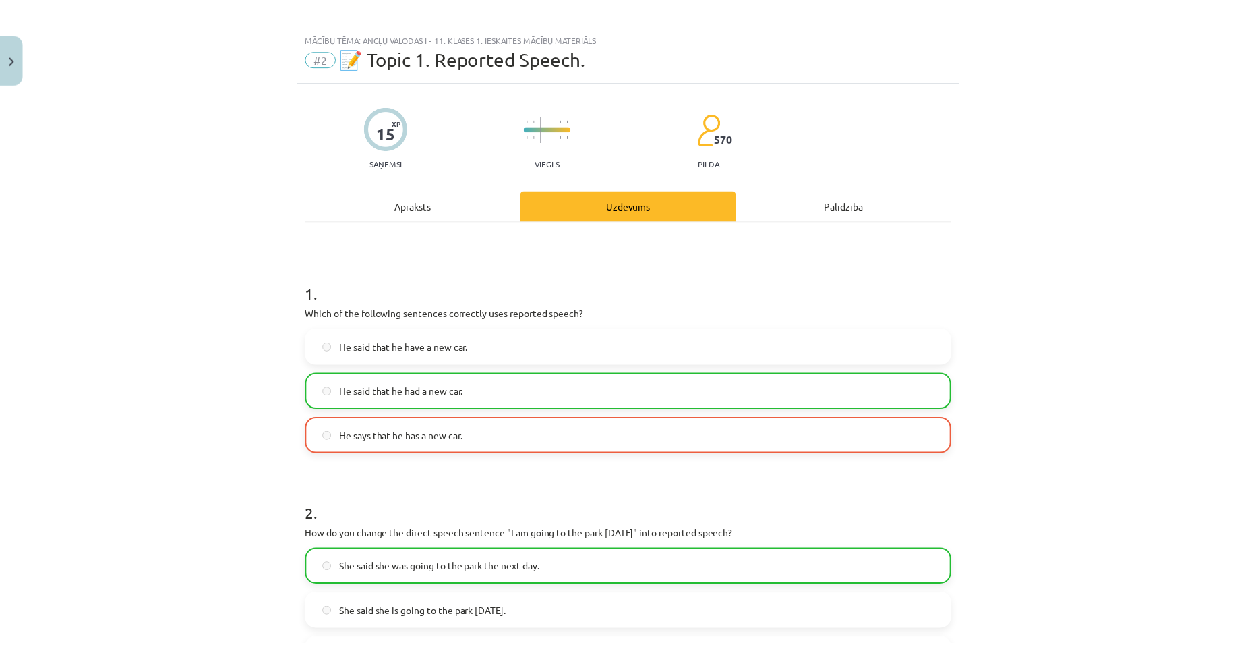
scroll to position [0, 0]
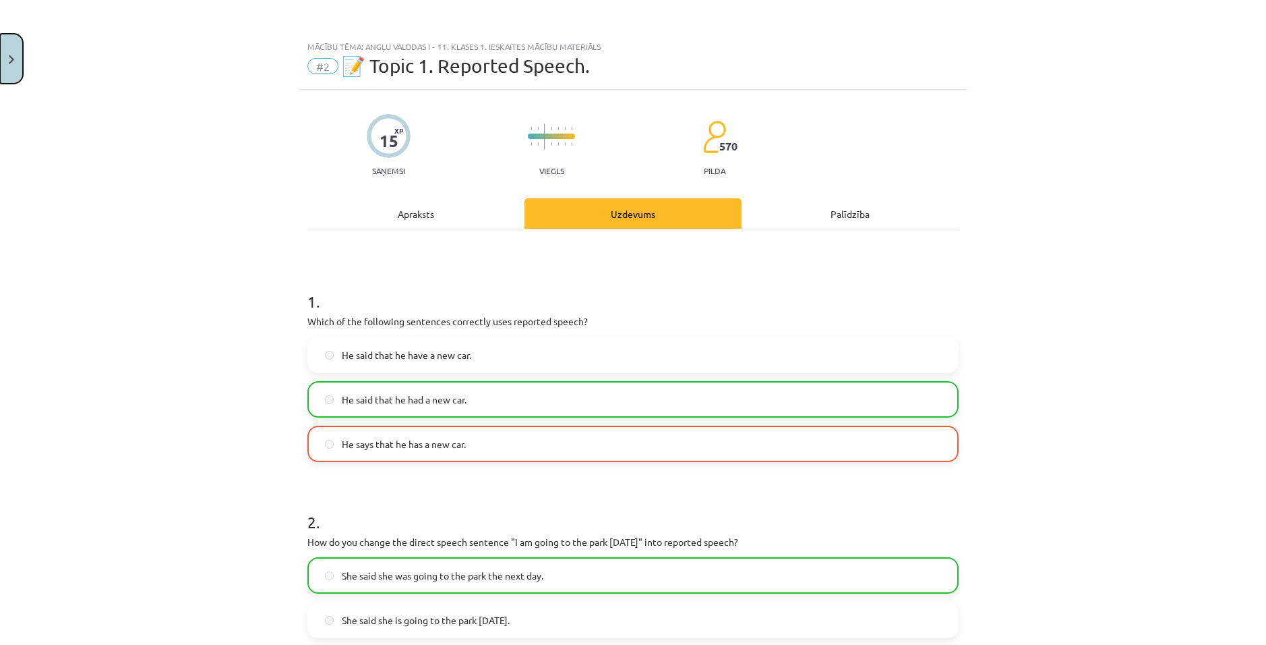
click at [15, 54] on button "Close" at bounding box center [11, 59] width 23 height 50
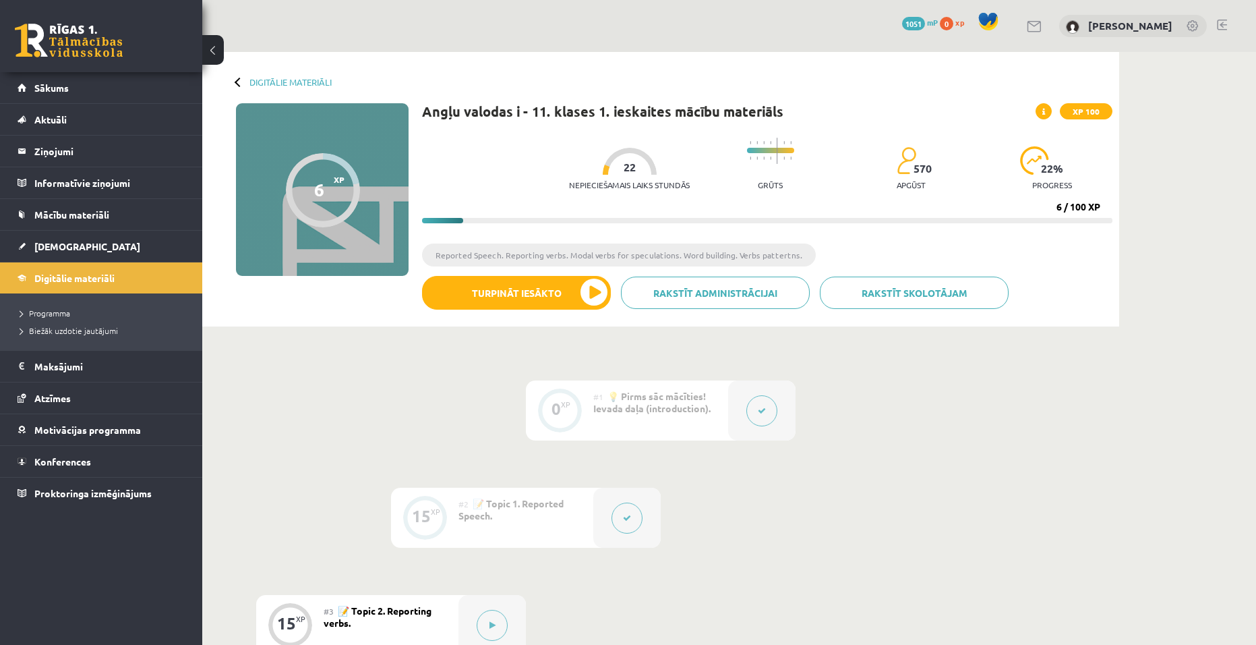
click at [245, 75] on div "Digitālie materiāli 6 XP XP 100 6 / 100 XP Angļu valodas i - 11. klases 1. iesk…" at bounding box center [660, 189] width 917 height 274
click at [238, 80] on div at bounding box center [239, 81] width 9 height 9
click at [277, 86] on link "Digitālie materiāli" at bounding box center [290, 82] width 82 height 10
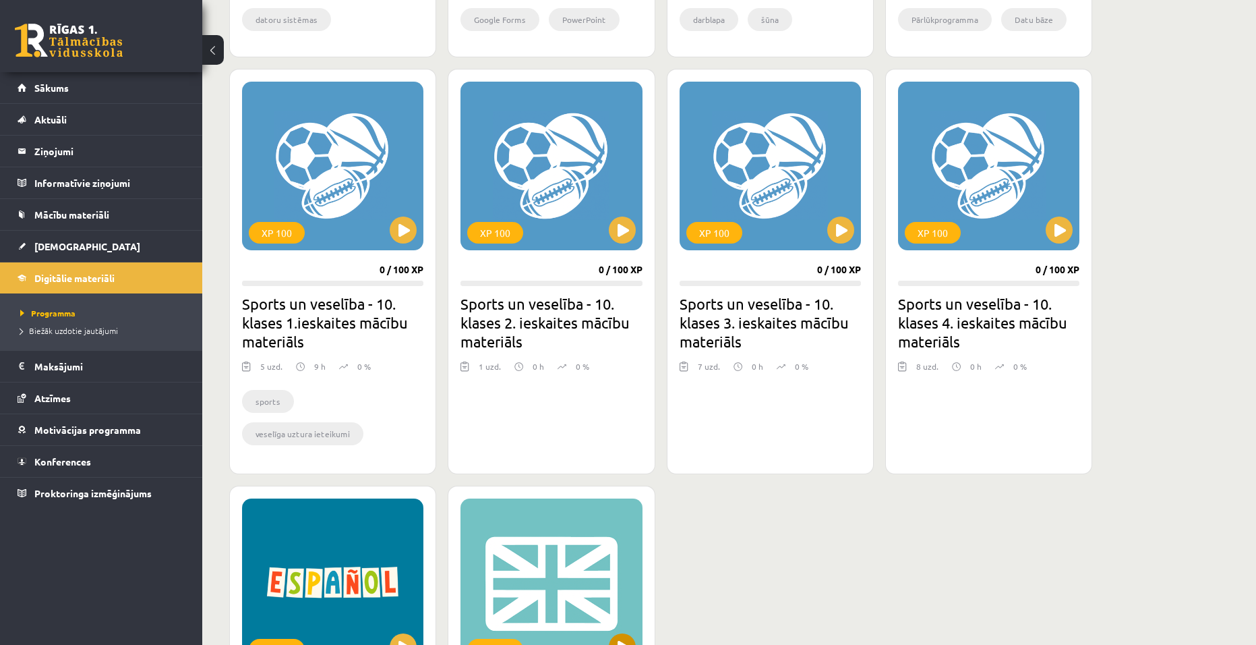
scroll to position [944, 0]
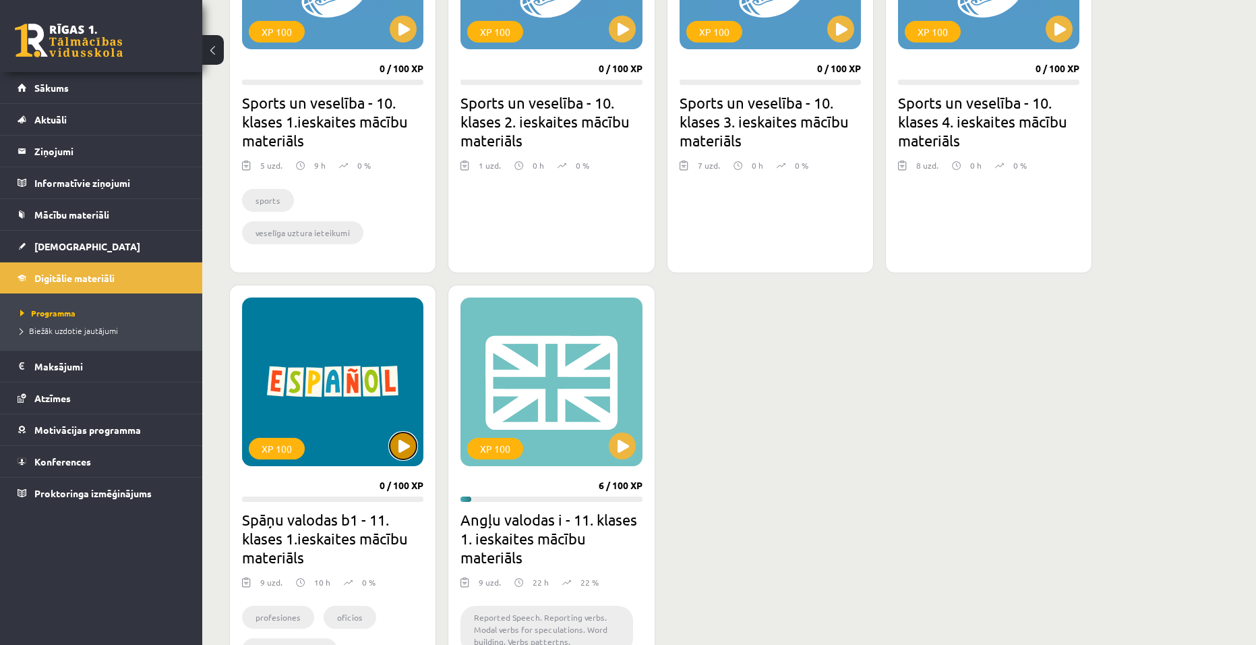
click at [400, 440] on button at bounding box center [403, 445] width 27 height 27
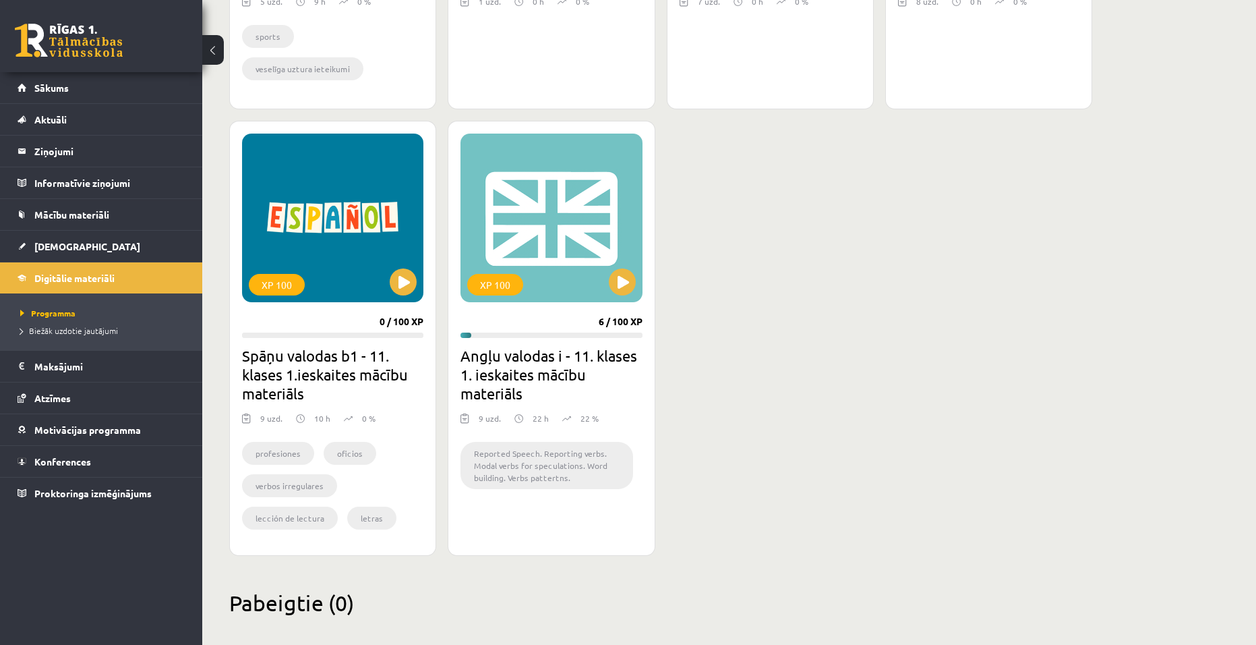
scroll to position [1122, 0]
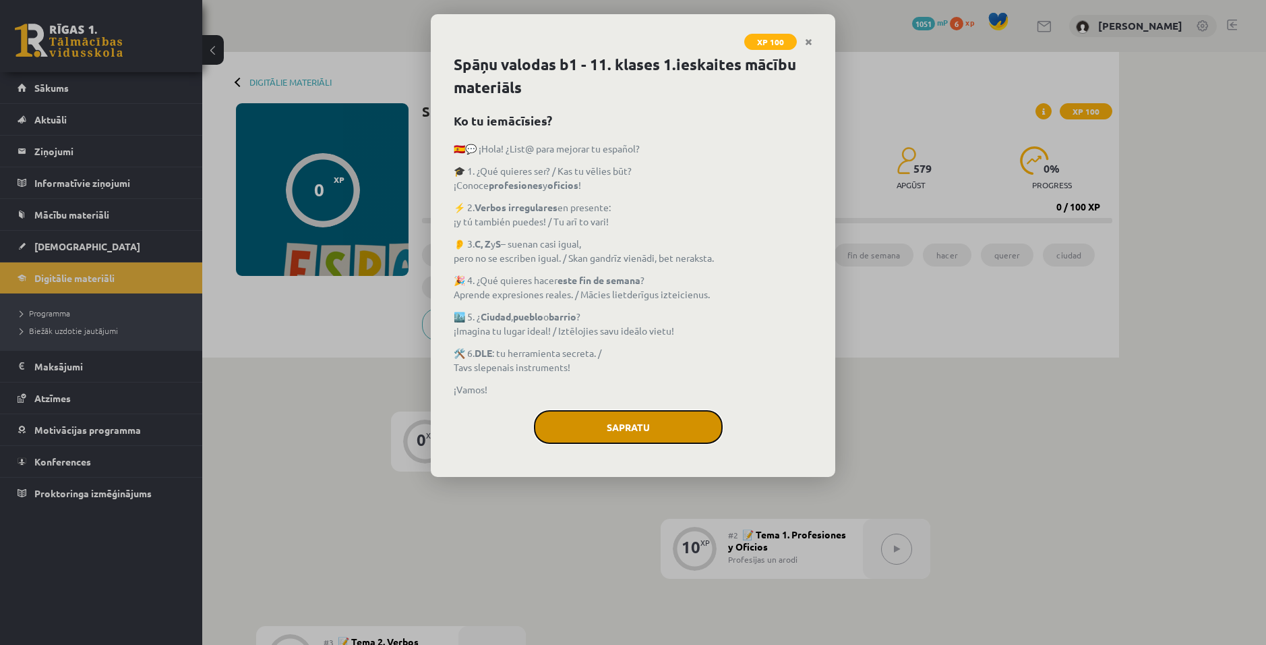
click at [608, 420] on button "Sapratu" at bounding box center [628, 427] width 189 height 34
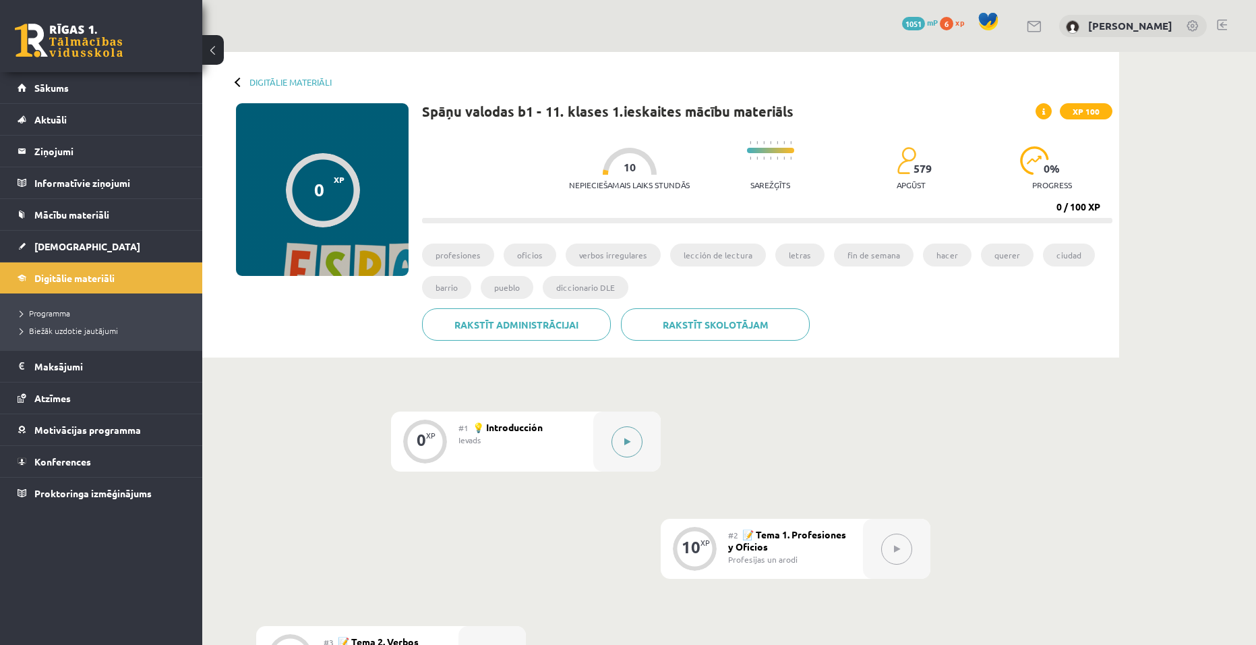
click at [622, 448] on button at bounding box center [627, 441] width 31 height 31
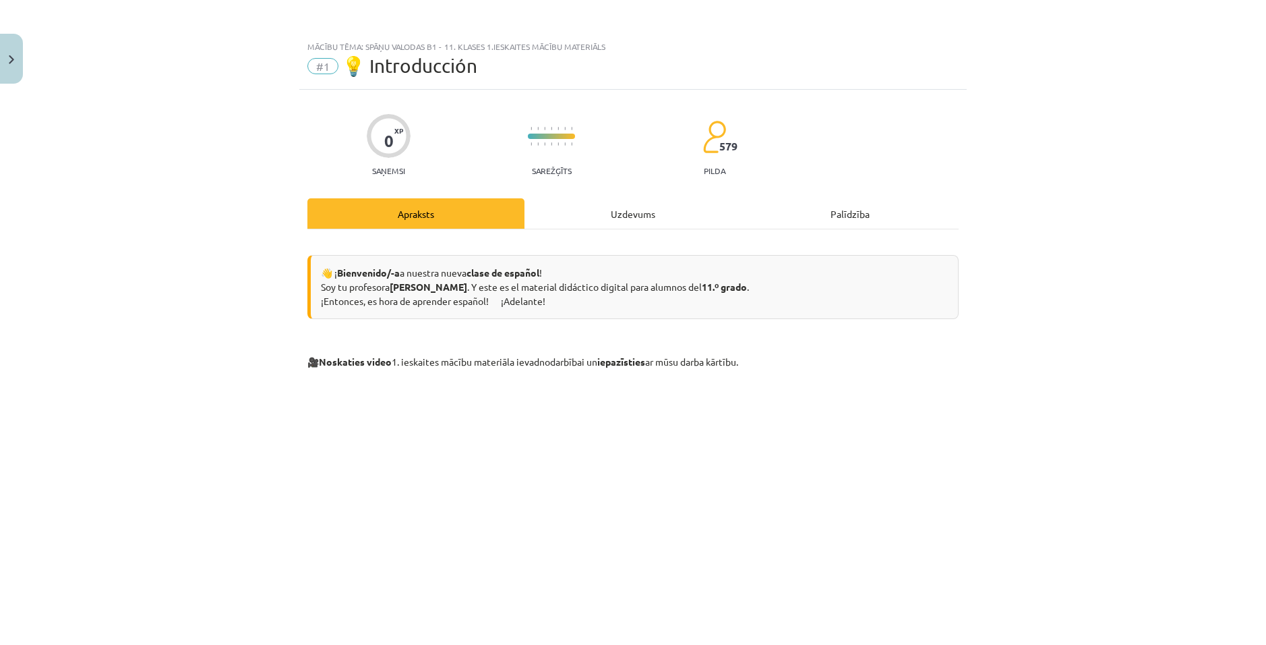
click at [603, 229] on hr at bounding box center [632, 229] width 651 height 1
click at [610, 218] on div "Uzdevums" at bounding box center [633, 213] width 217 height 30
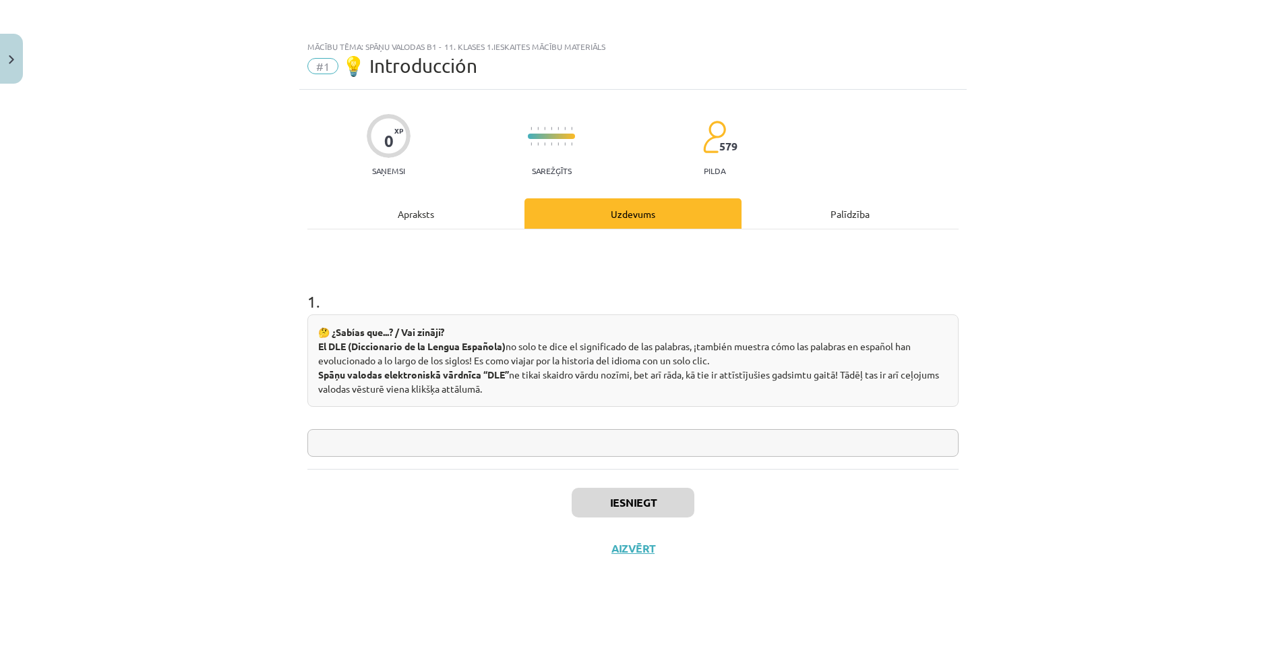
click at [422, 210] on div "Apraksts" at bounding box center [415, 213] width 217 height 30
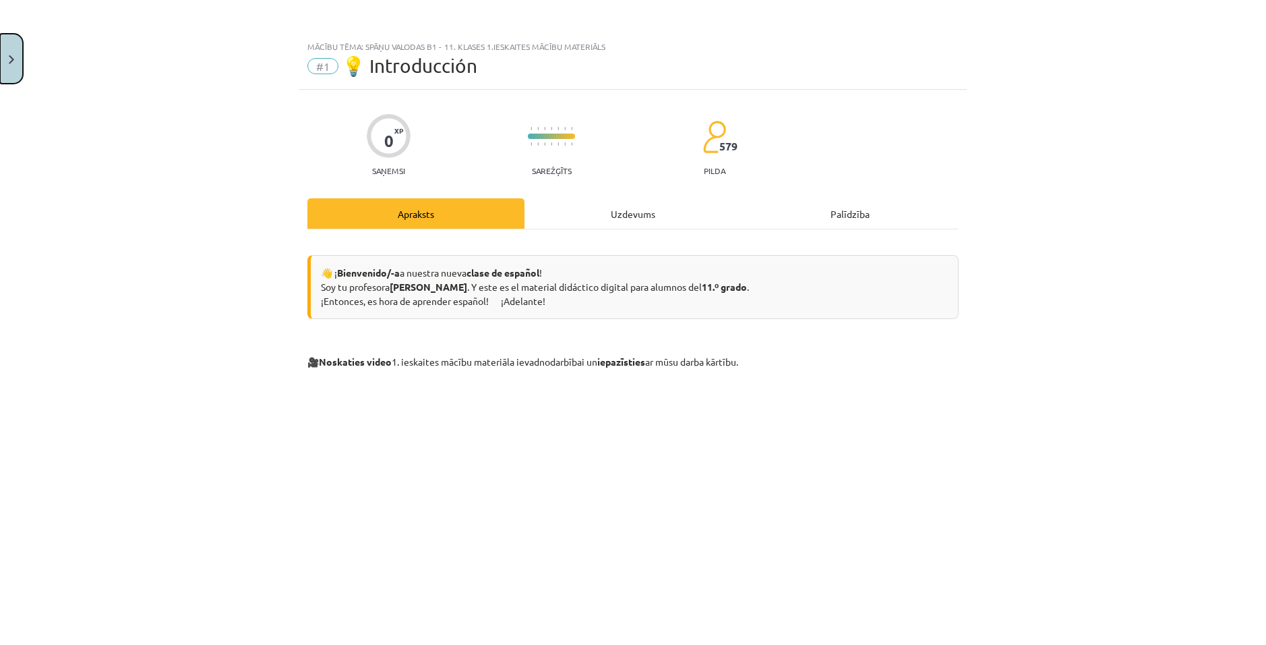
click at [15, 61] on button "Close" at bounding box center [11, 59] width 23 height 50
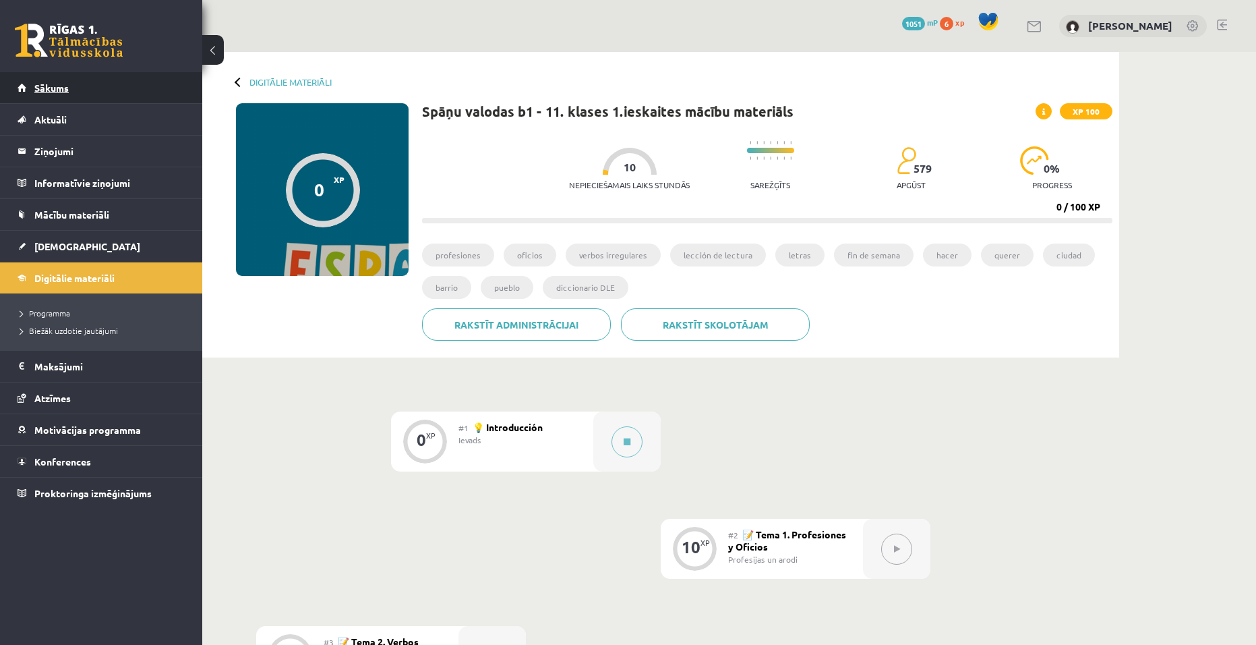
click at [57, 88] on span "Sākums" at bounding box center [51, 88] width 34 height 12
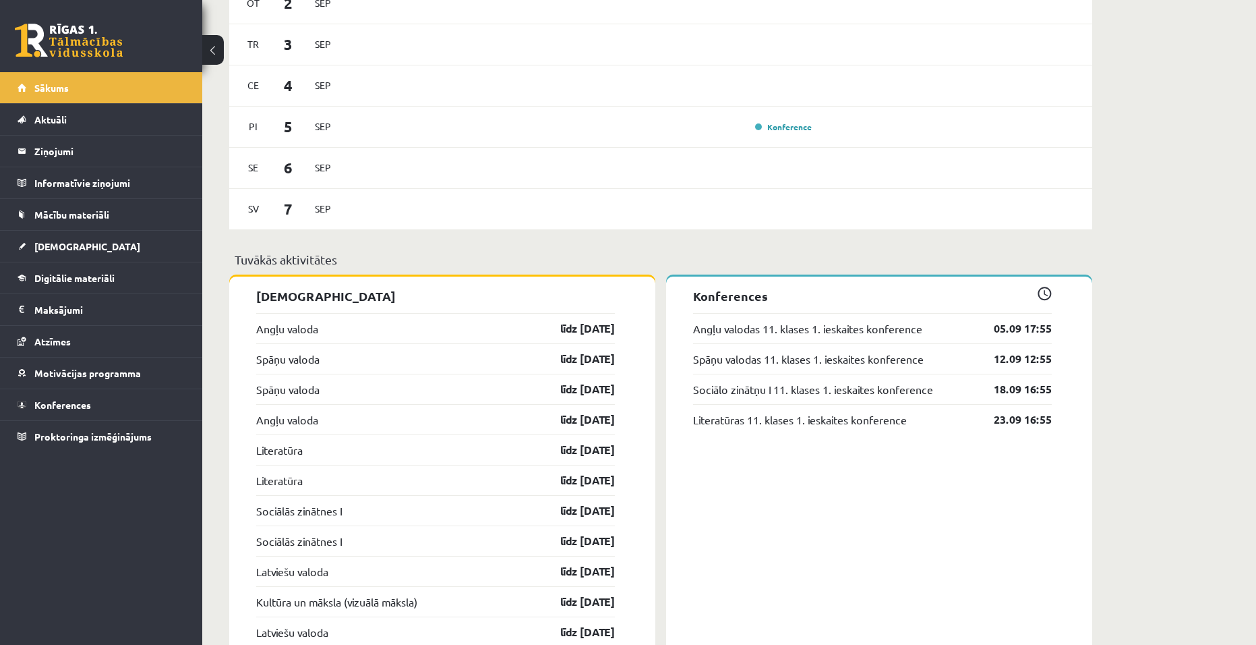
scroll to position [877, 0]
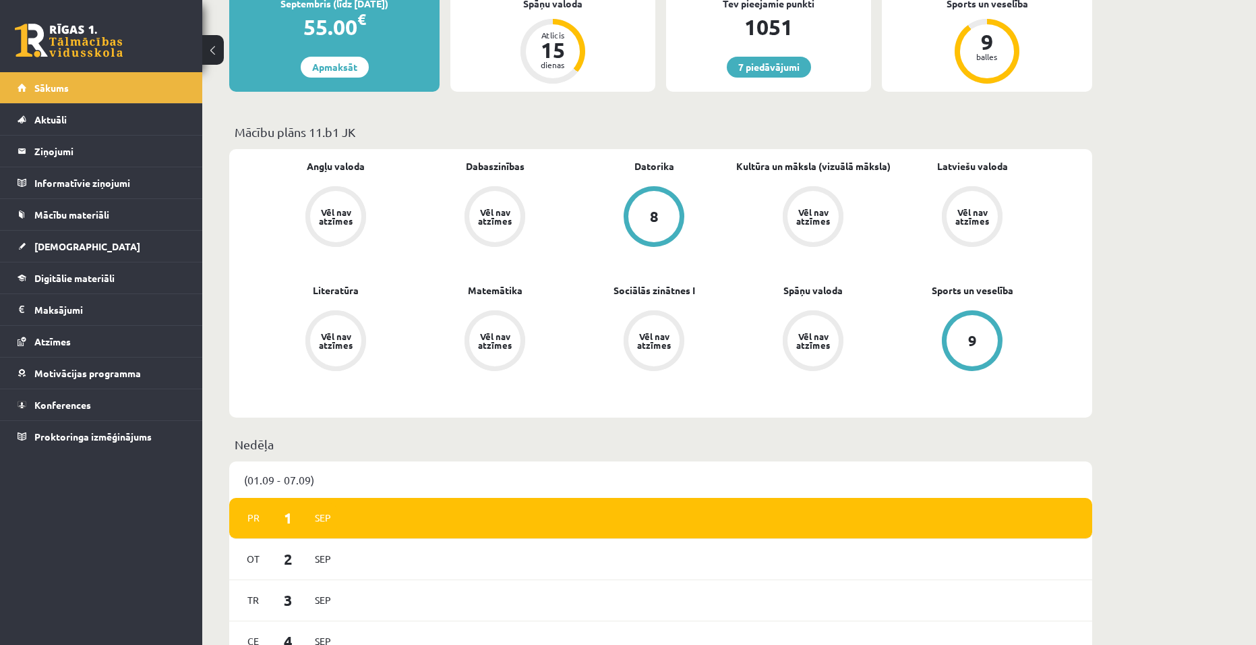
scroll to position [135, 0]
